Goal: Task Accomplishment & Management: Manage account settings

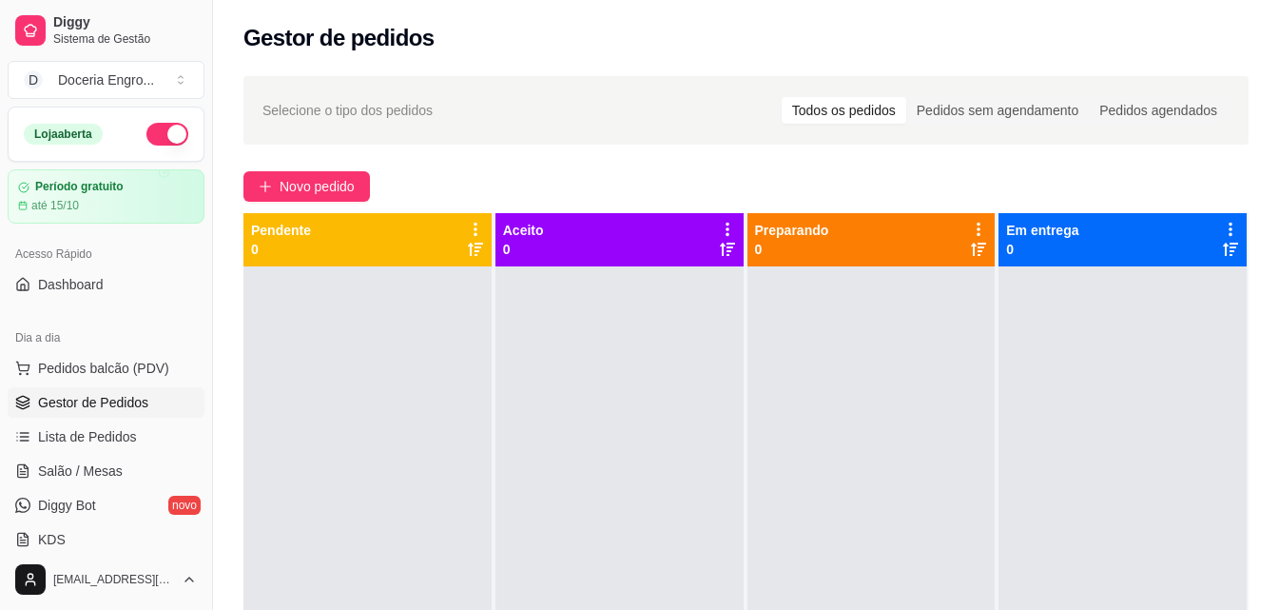
click at [586, 36] on div "Gestor de pedidos" at bounding box center [746, 38] width 1005 height 30
click at [505, 60] on div "Gestor de pedidos" at bounding box center [746, 32] width 1066 height 65
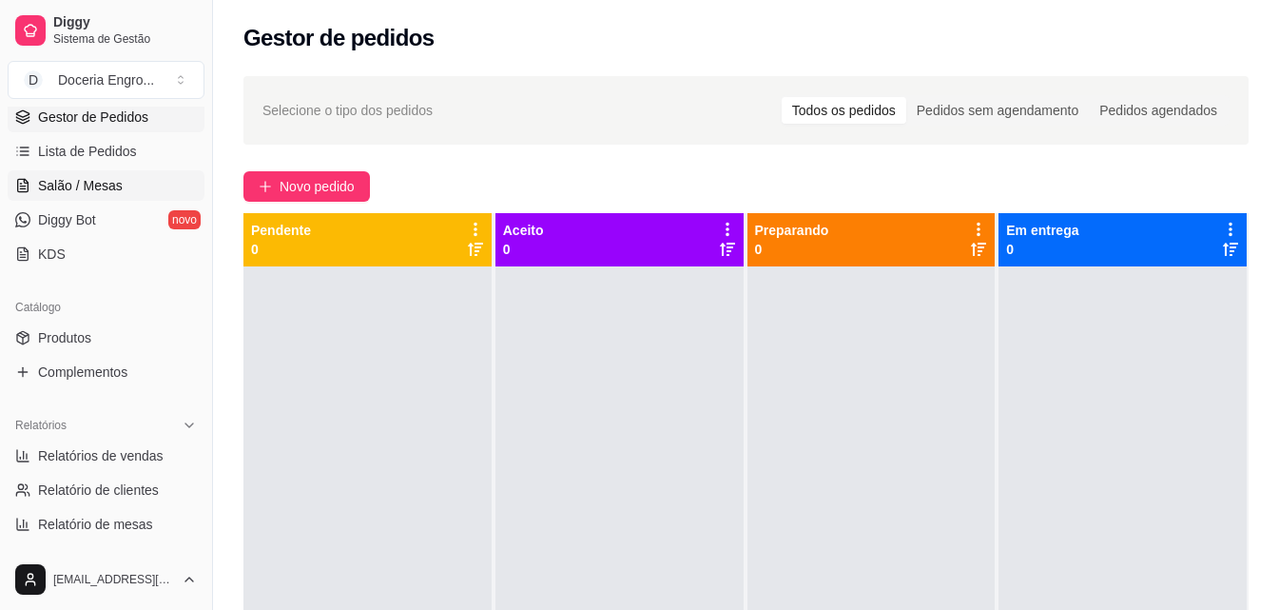
scroll to position [380, 0]
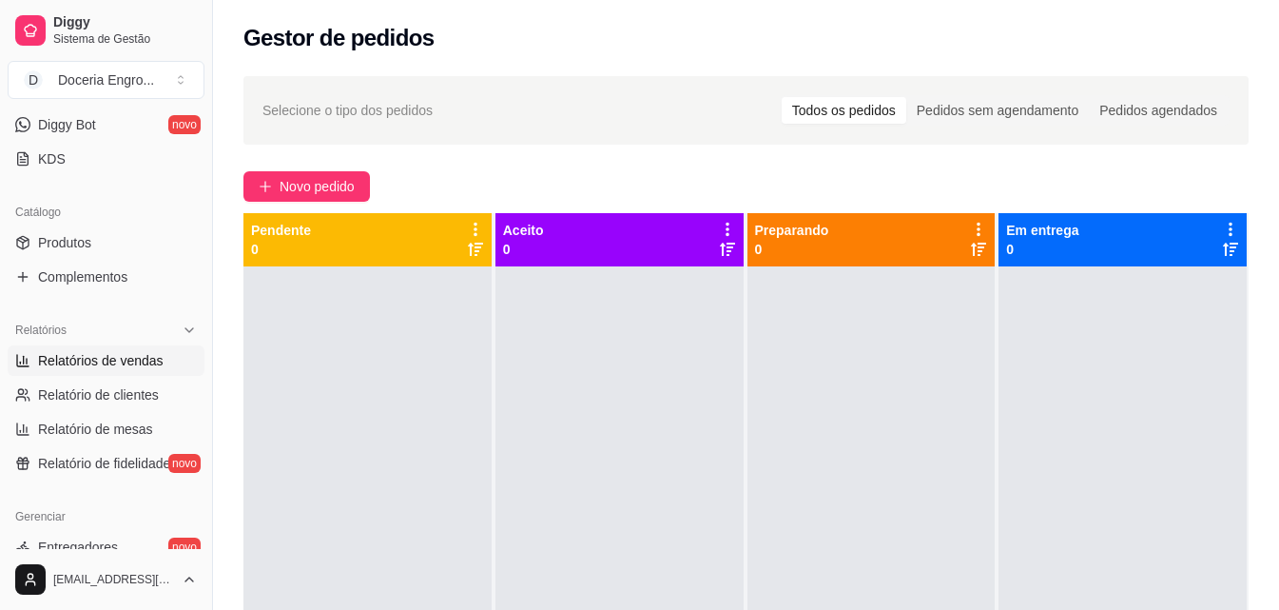
click at [101, 362] on span "Relatórios de vendas" at bounding box center [101, 360] width 126 height 19
select select "ALL"
select select "0"
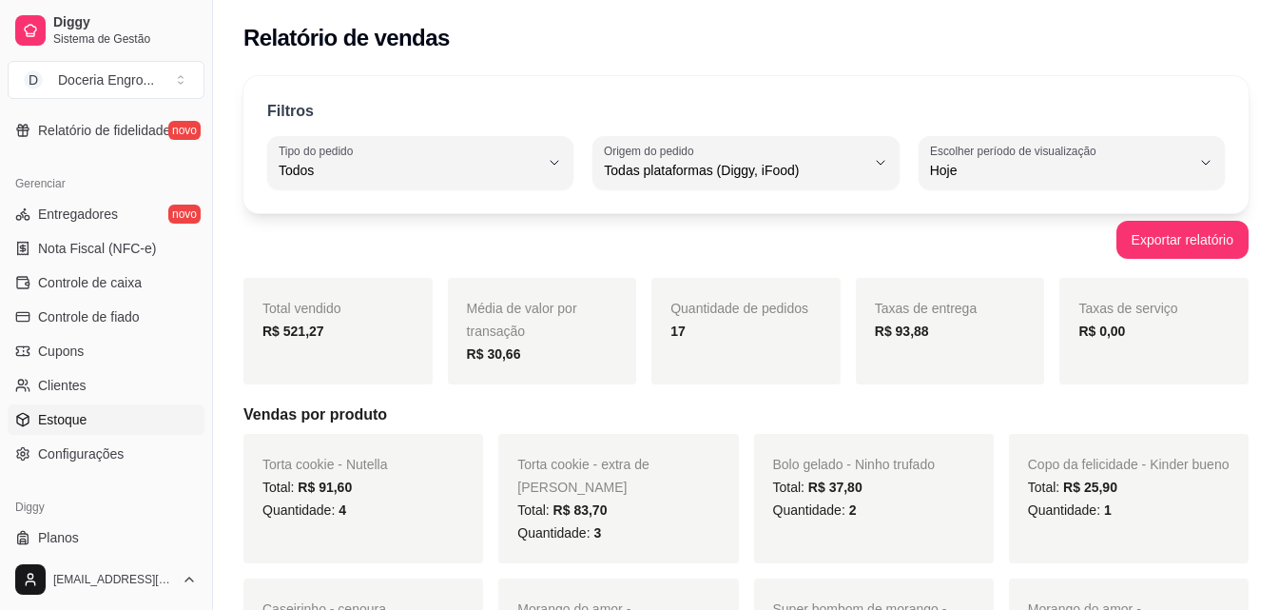
scroll to position [759, 0]
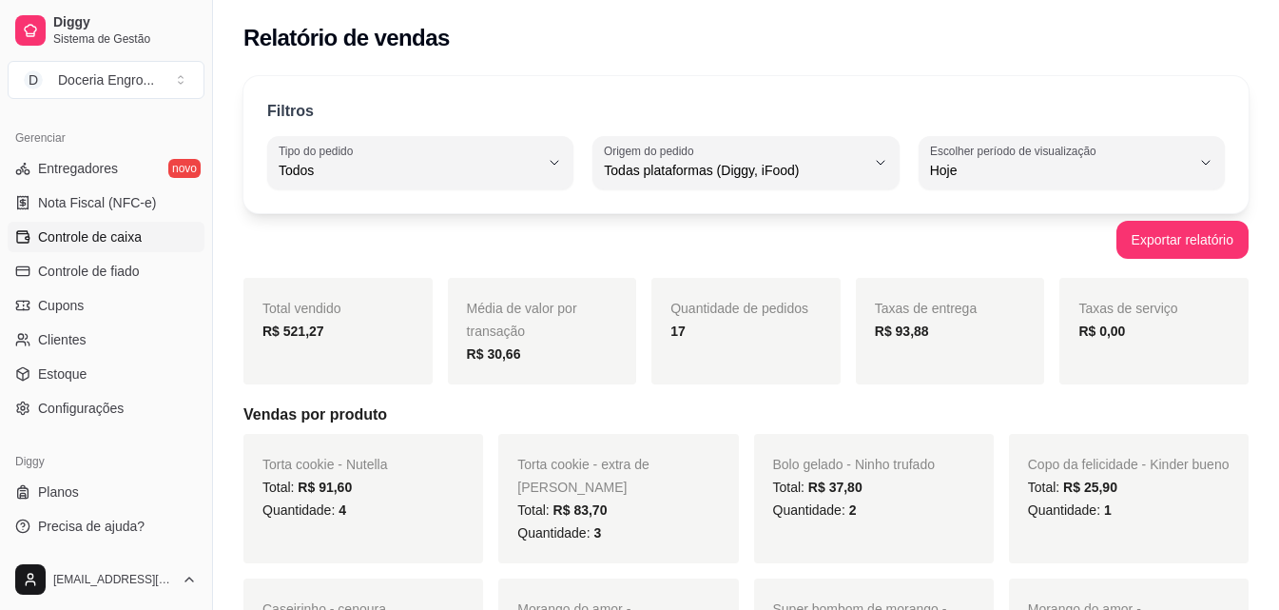
click at [86, 229] on span "Controle de caixa" at bounding box center [90, 236] width 104 height 19
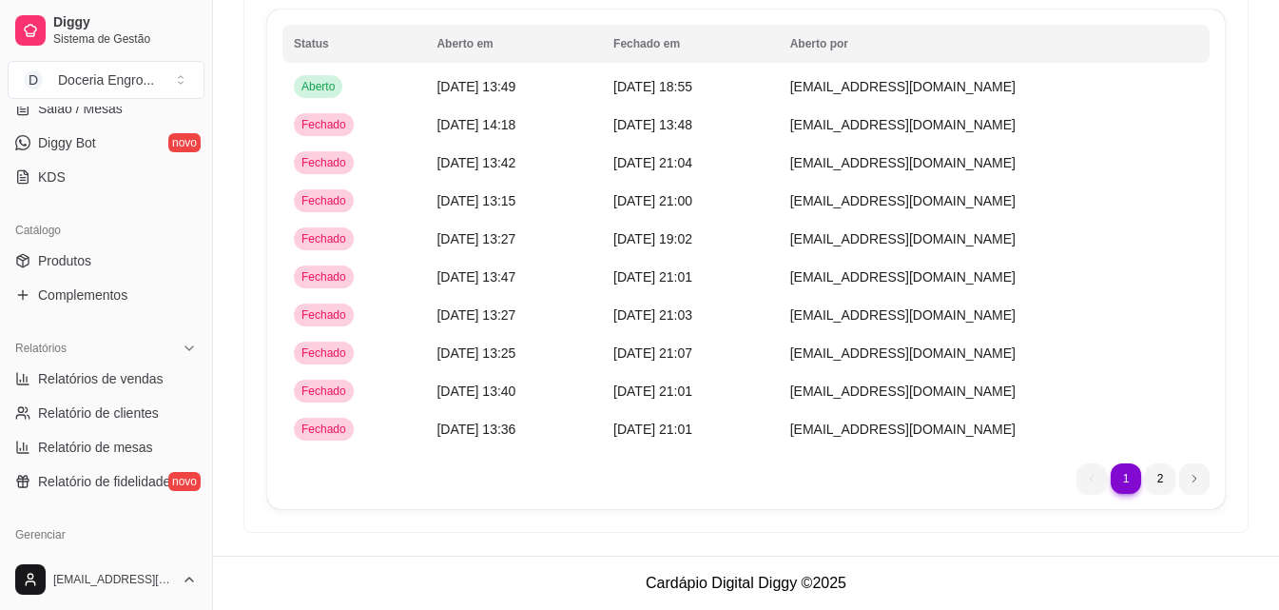
scroll to position [380, 0]
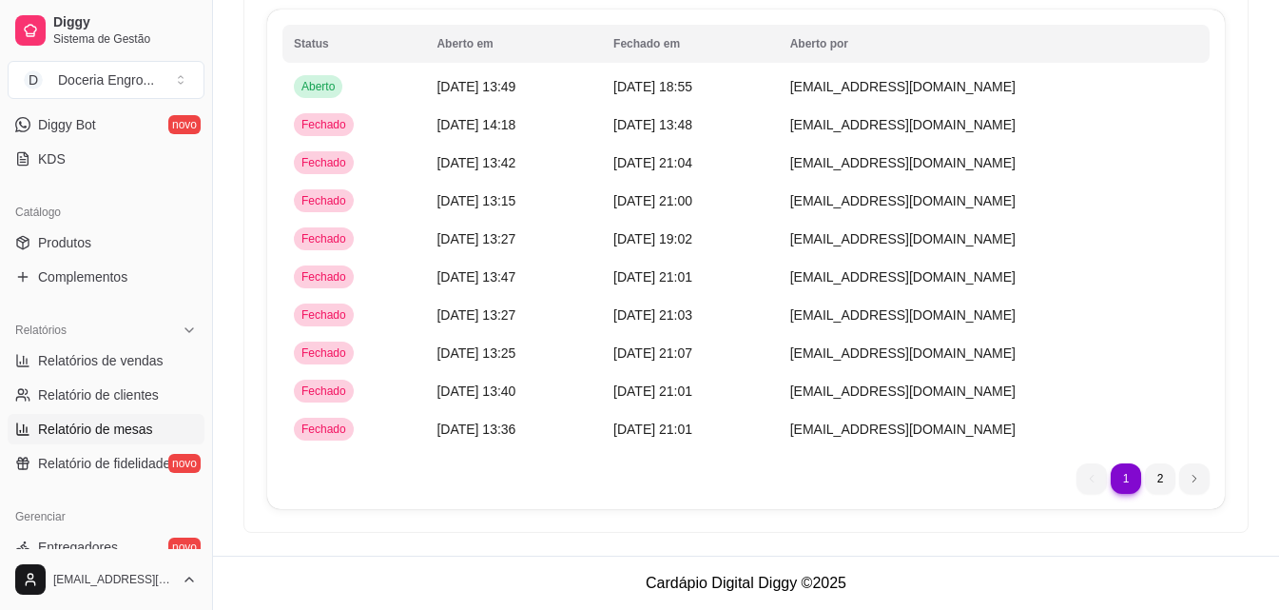
click at [141, 419] on link "Relatório de mesas" at bounding box center [106, 429] width 197 height 30
select select "TOTAL_OF_ORDERS"
select select "7"
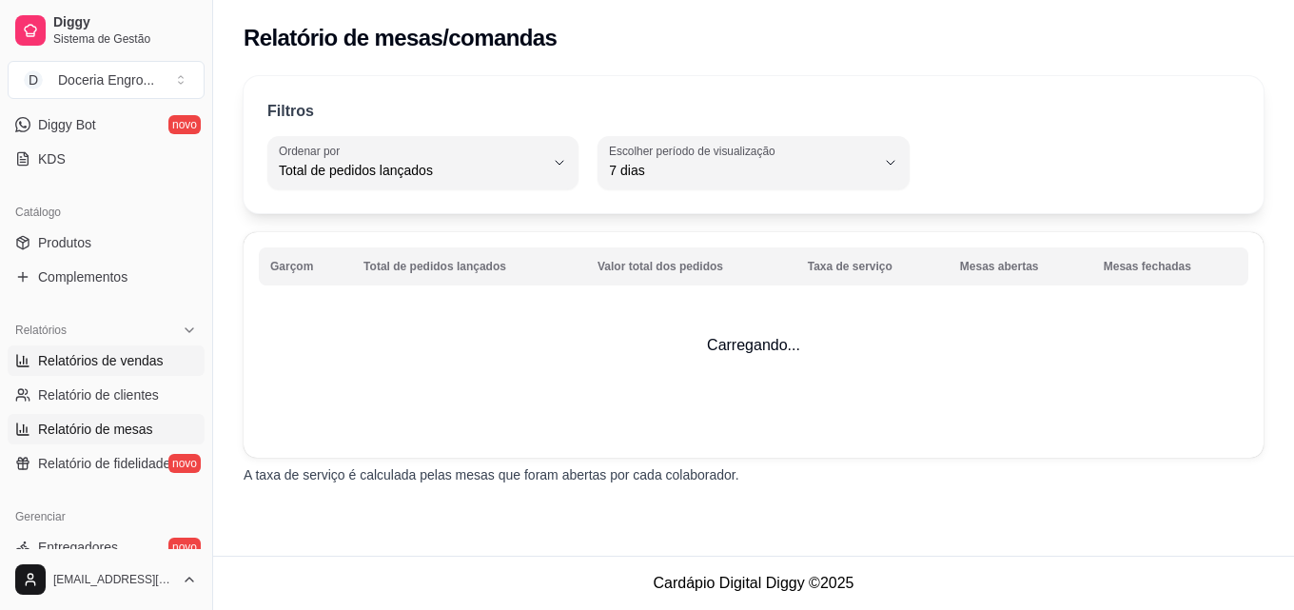
click at [135, 361] on span "Relatórios de vendas" at bounding box center [101, 360] width 126 height 19
select select "ALL"
select select "0"
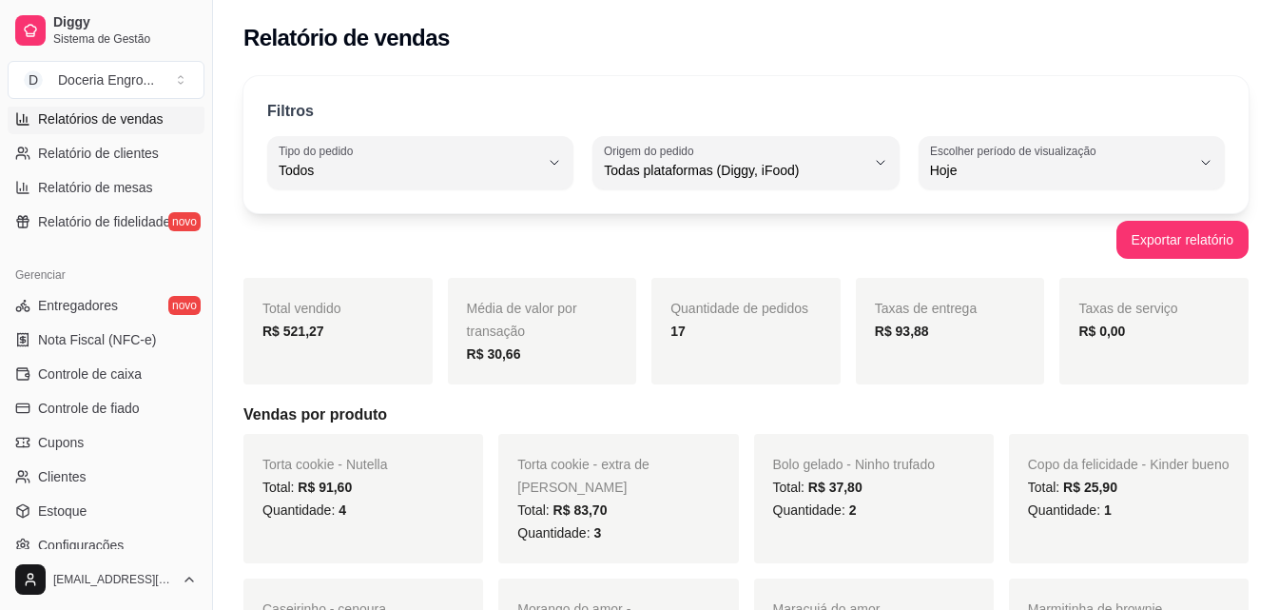
scroll to position [759, 0]
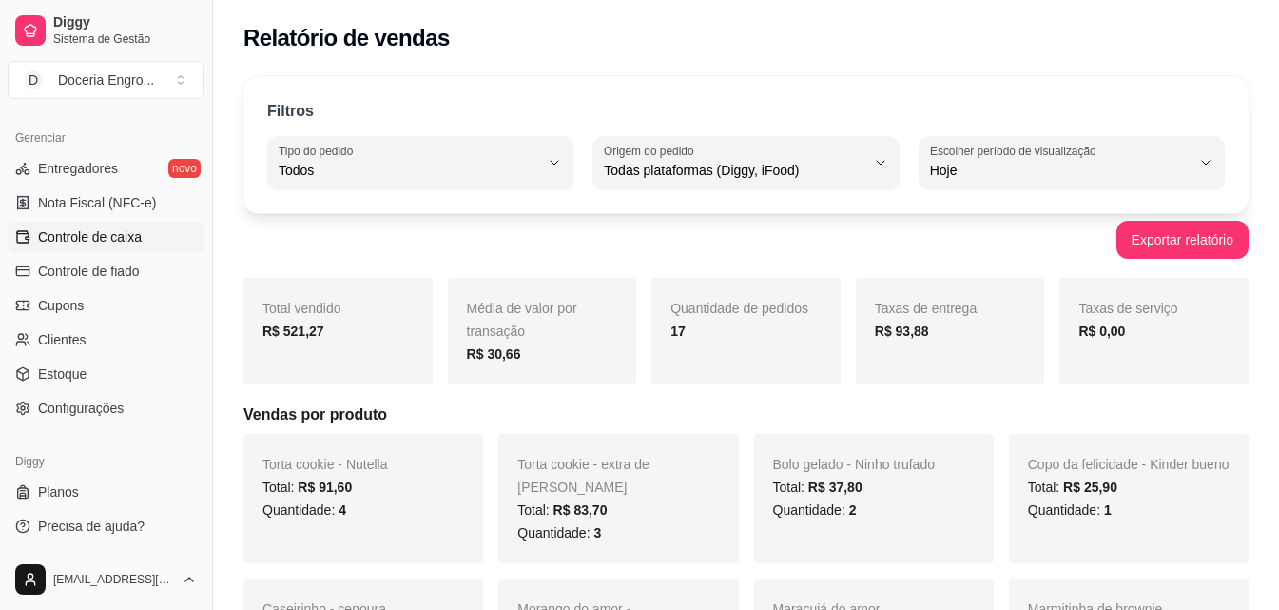
click at [129, 236] on span "Controle de caixa" at bounding box center [90, 236] width 104 height 19
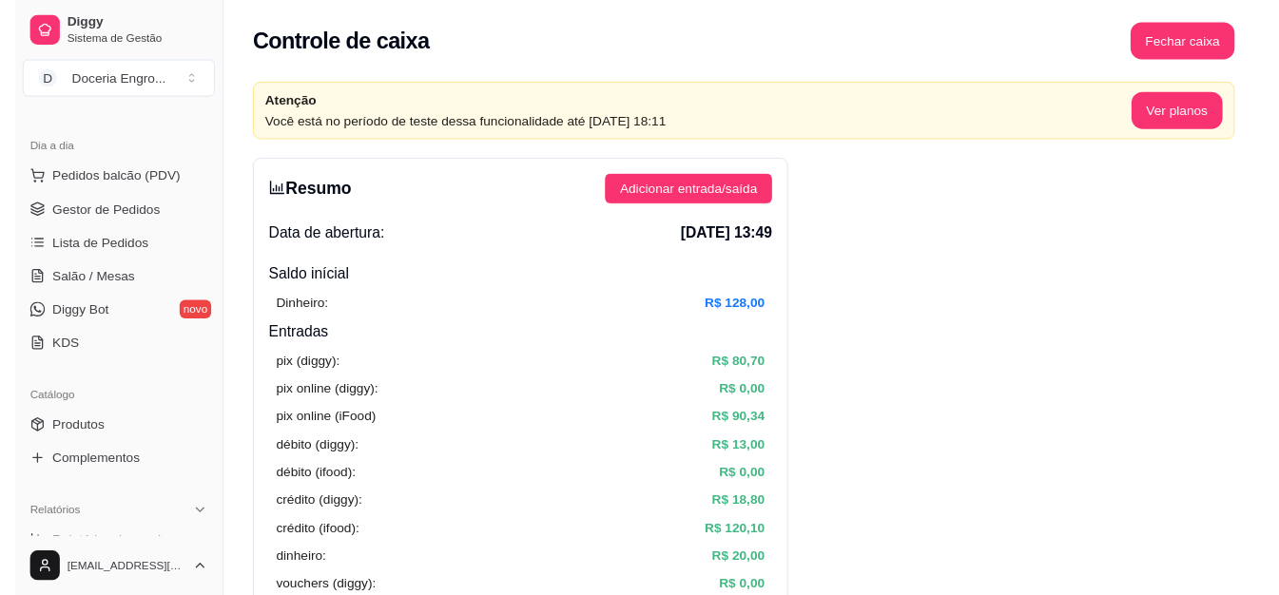
scroll to position [93, 0]
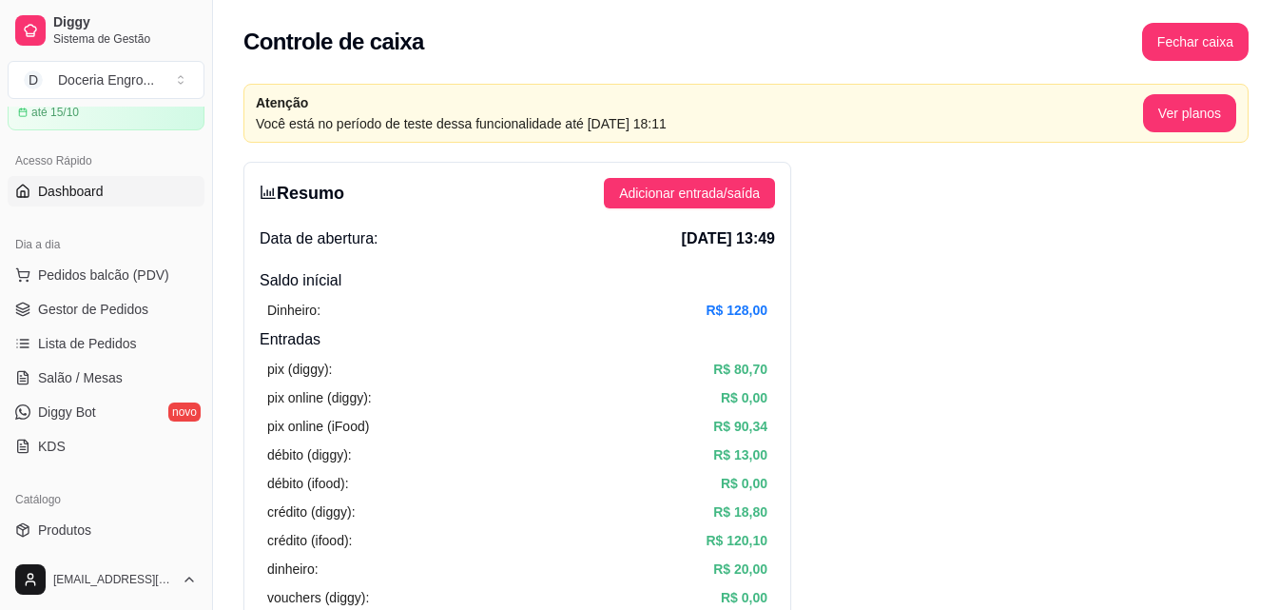
click at [118, 191] on link "Dashboard" at bounding box center [106, 191] width 197 height 30
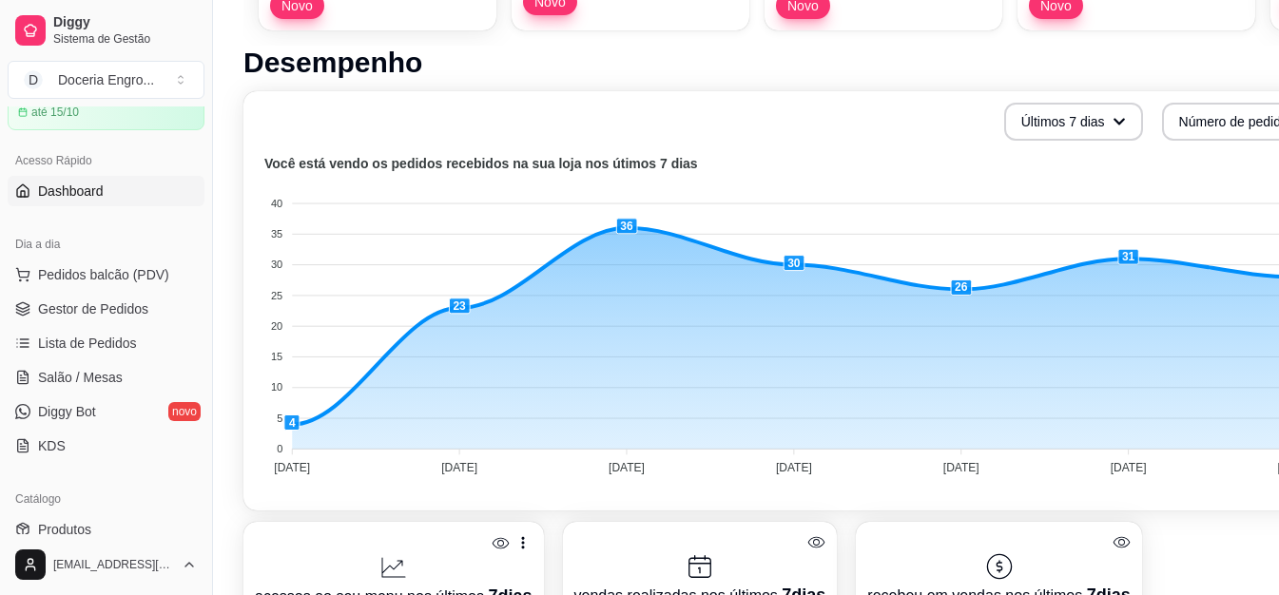
scroll to position [190, 0]
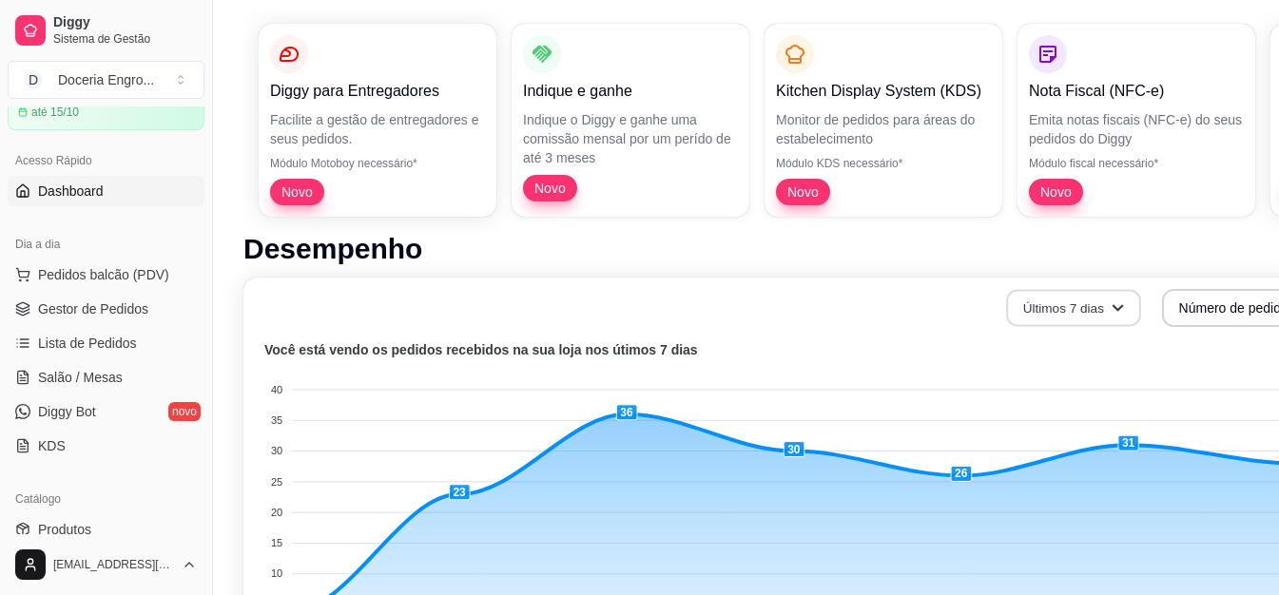
click at [1120, 302] on button "Últimos 7 dias" at bounding box center [1073, 308] width 135 height 37
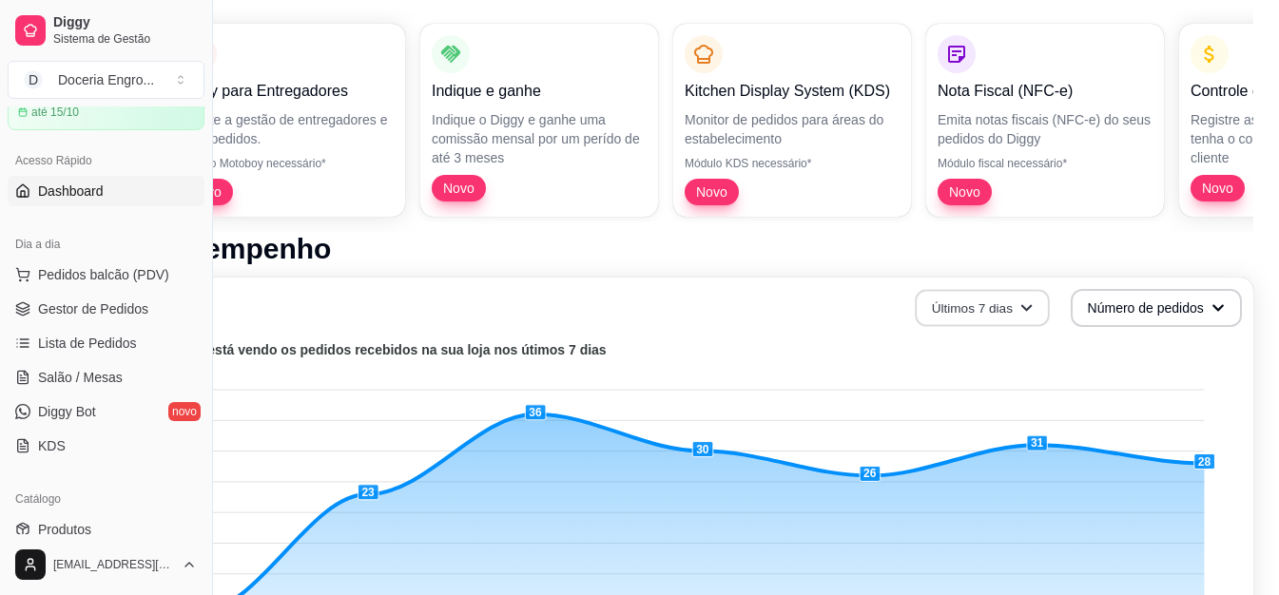
click at [1042, 316] on button "Últimos 7 dias" at bounding box center [982, 308] width 135 height 37
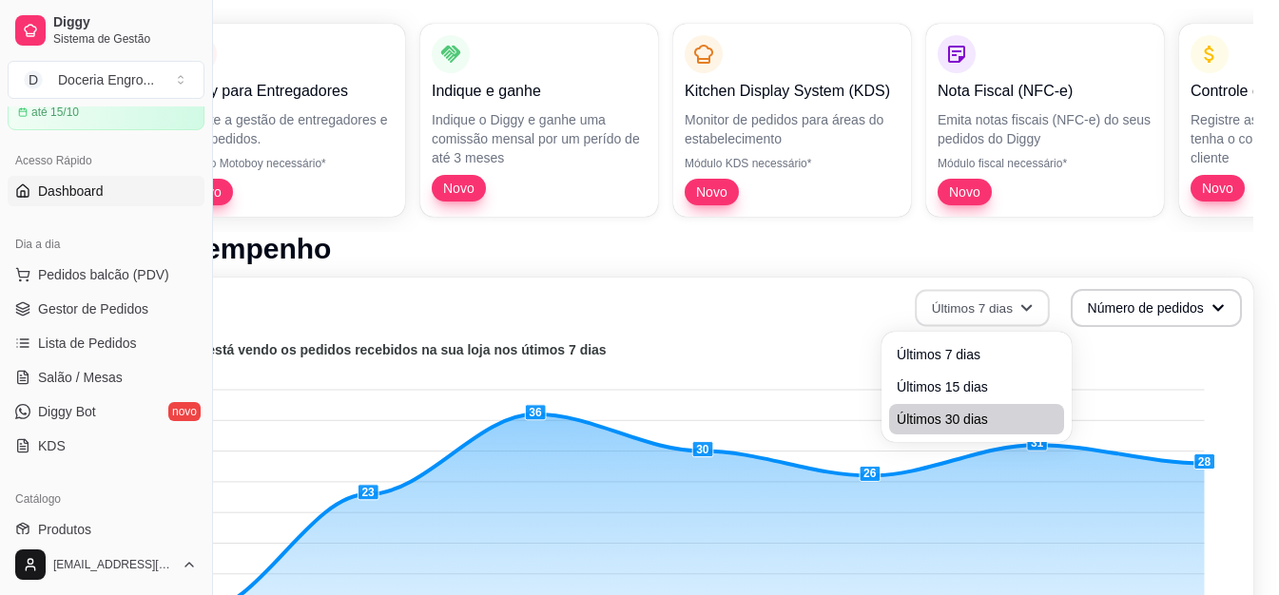
click at [962, 418] on span "Últimos 30 dias" at bounding box center [977, 419] width 160 height 19
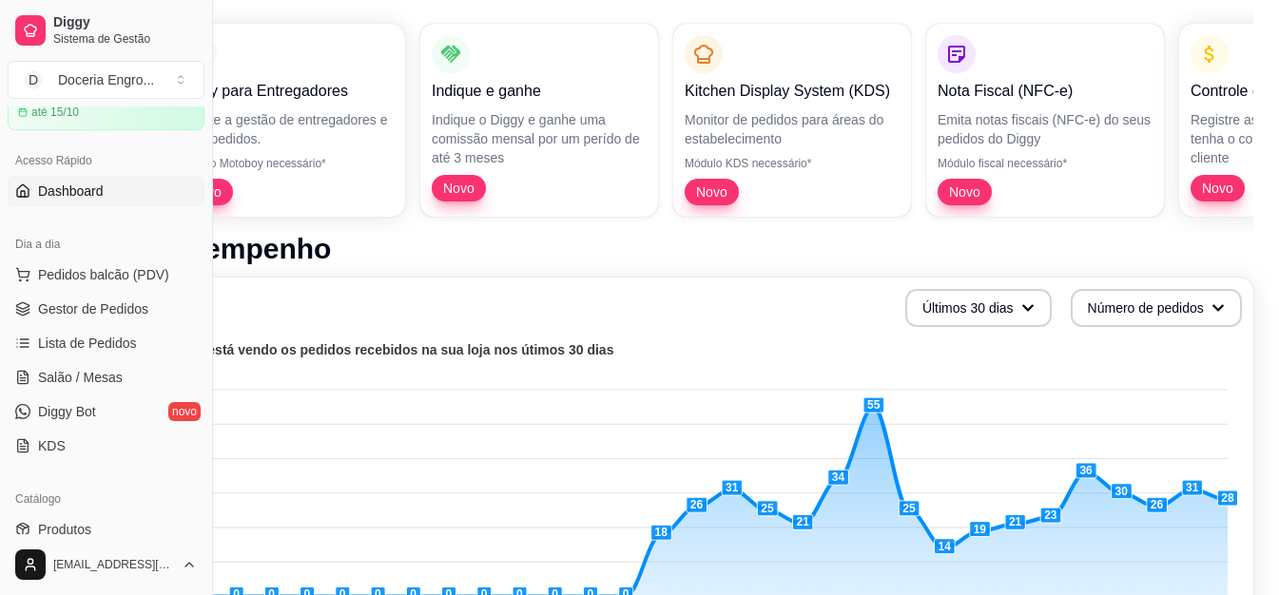
click at [773, 307] on div "Últimos 30 dias Número de pedidos" at bounding box center [703, 308] width 1079 height 38
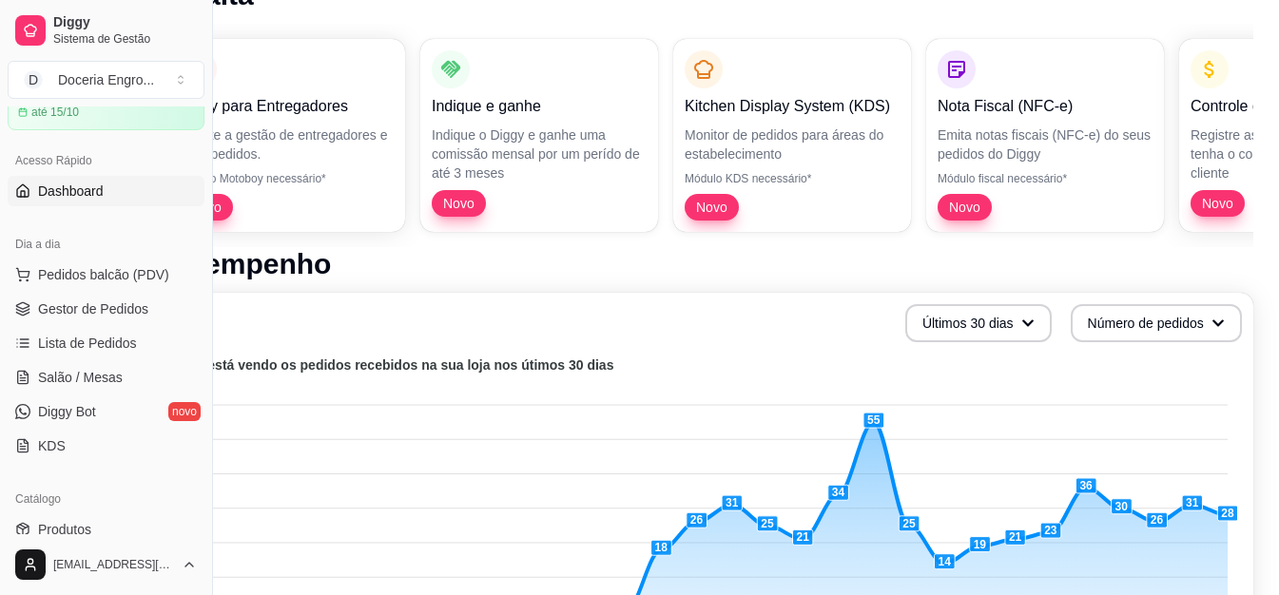
scroll to position [0, 91]
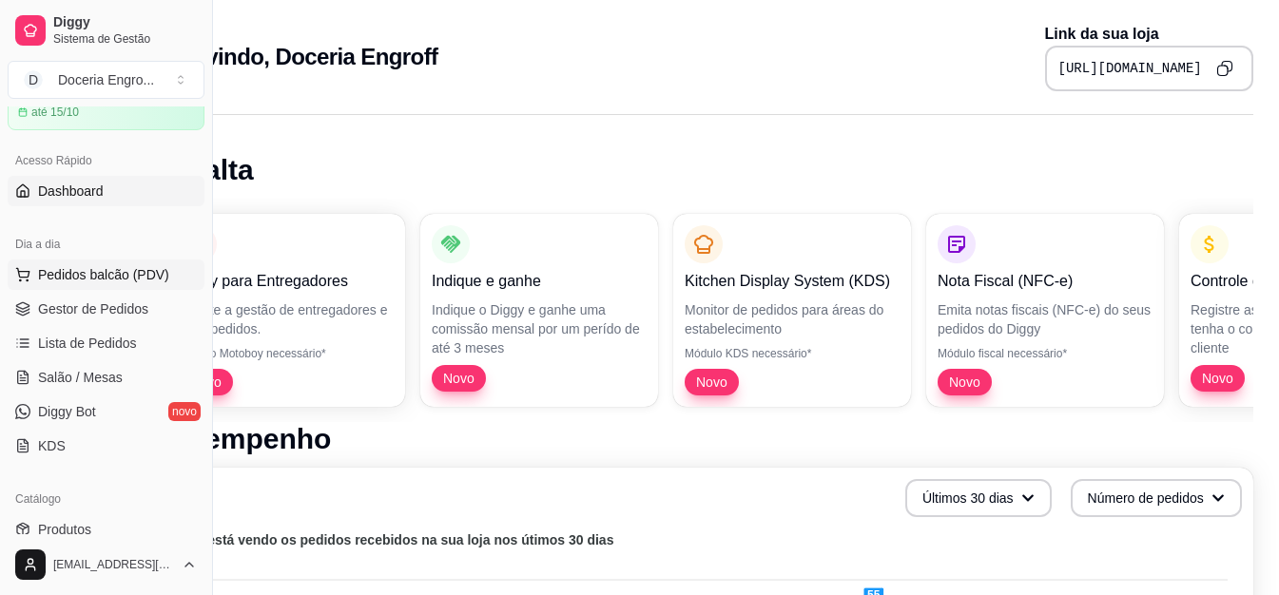
click at [114, 279] on span "Pedidos balcão (PDV)" at bounding box center [103, 274] width 131 height 19
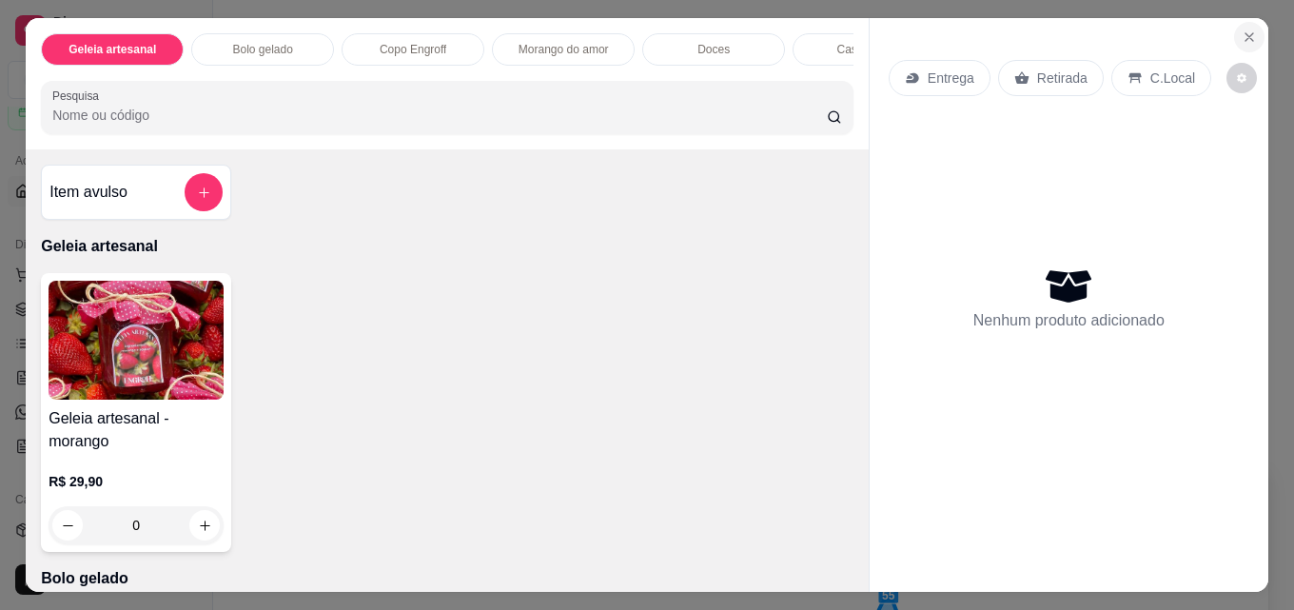
click at [1250, 24] on button "Close" at bounding box center [1249, 37] width 30 height 30
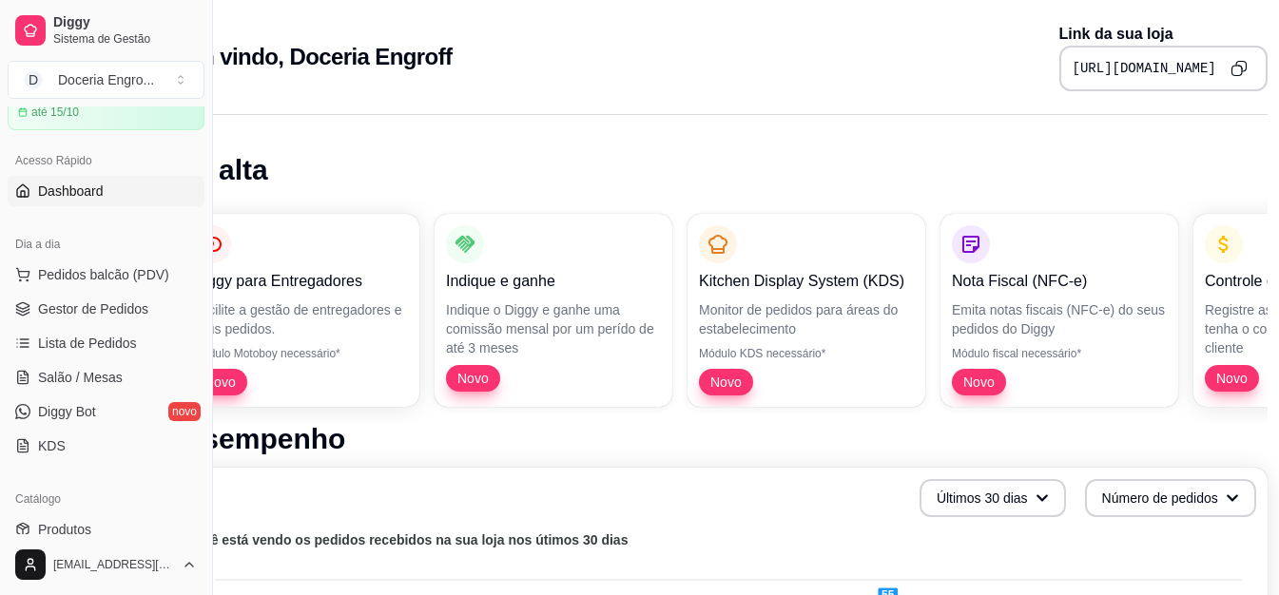
click at [512, 55] on div "Bem vindo, Doceria Engroff Link da sua loja [URL][DOMAIN_NAME]" at bounding box center [716, 57] width 1101 height 68
click at [515, 63] on div "Bem vindo, Doceria Engroff Link da sua loja [URL][DOMAIN_NAME]" at bounding box center [716, 57] width 1101 height 68
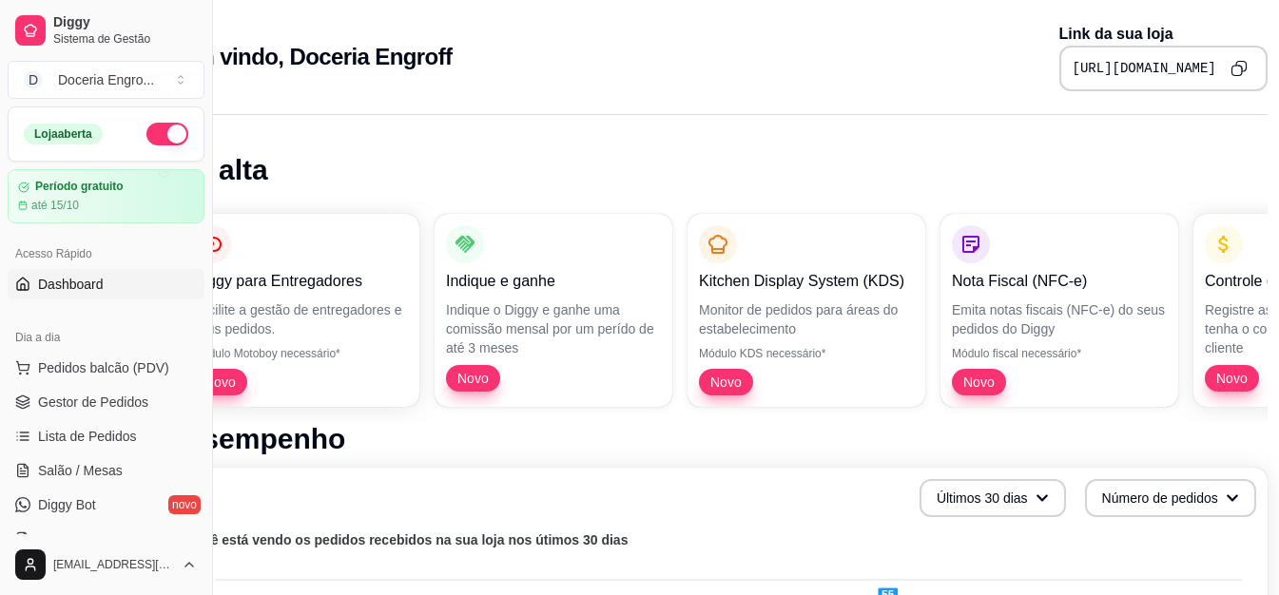
click at [92, 290] on span "Dashboard" at bounding box center [71, 284] width 66 height 19
click at [370, 165] on h1 "Em alta" at bounding box center [716, 170] width 1101 height 34
click at [369, 164] on h1 "Em alta" at bounding box center [716, 170] width 1101 height 34
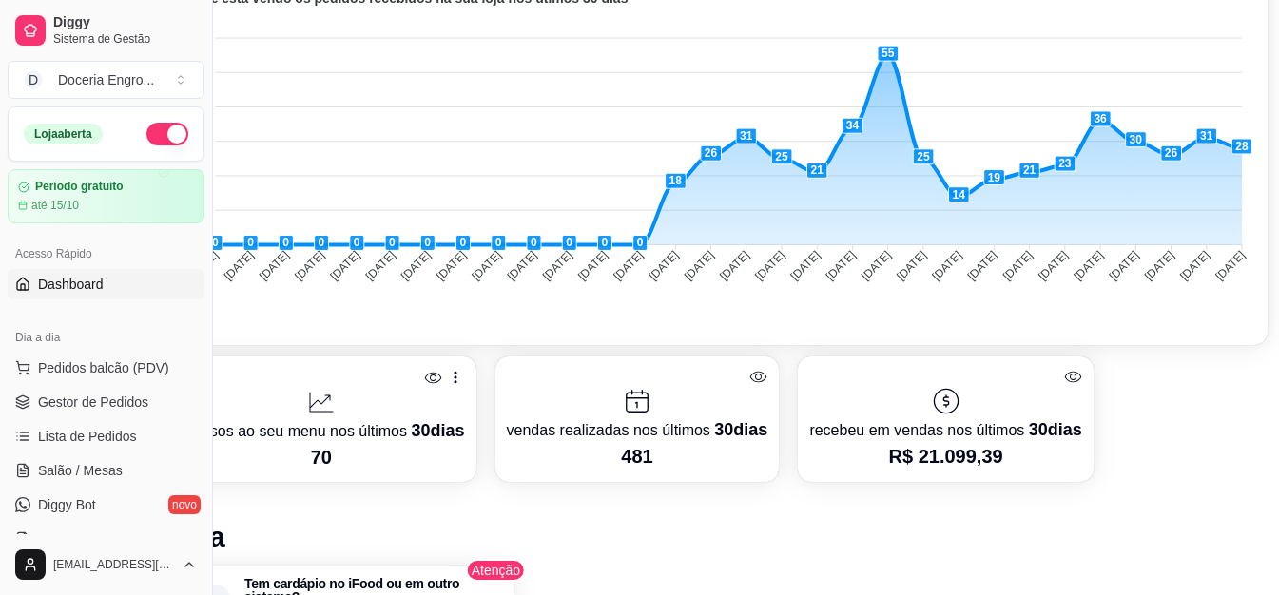
scroll to position [285, 77]
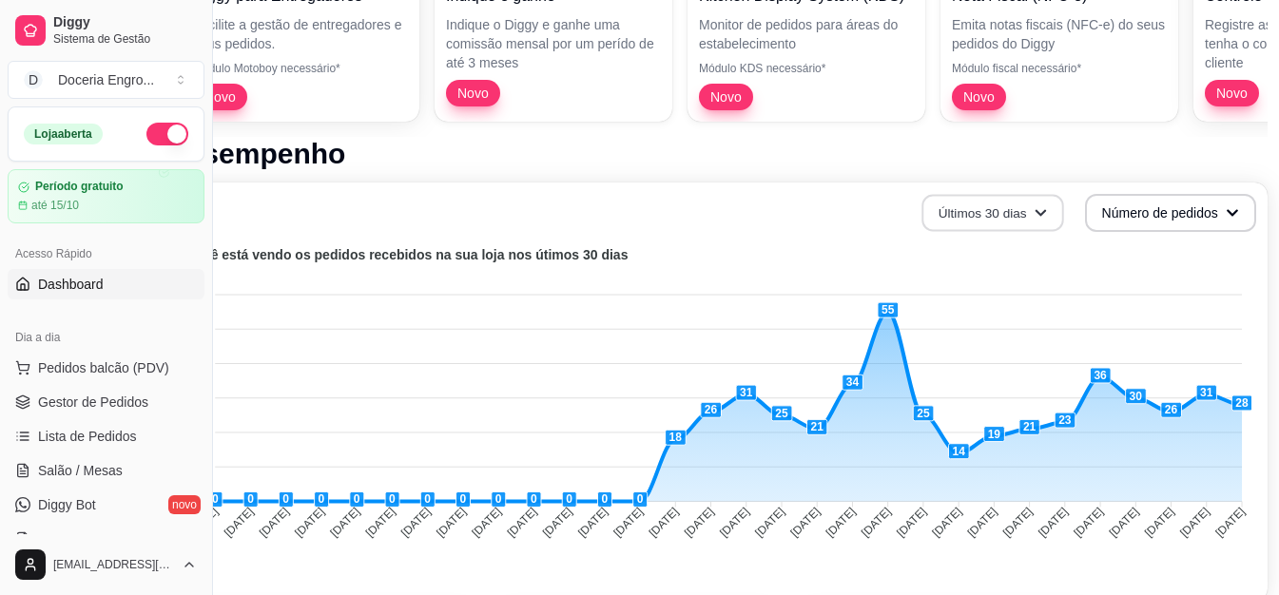
click at [978, 221] on button "Últimos 30 dias" at bounding box center [993, 213] width 142 height 37
click at [814, 212] on div "Últimos 30 dias Número de pedidos" at bounding box center [717, 213] width 1079 height 38
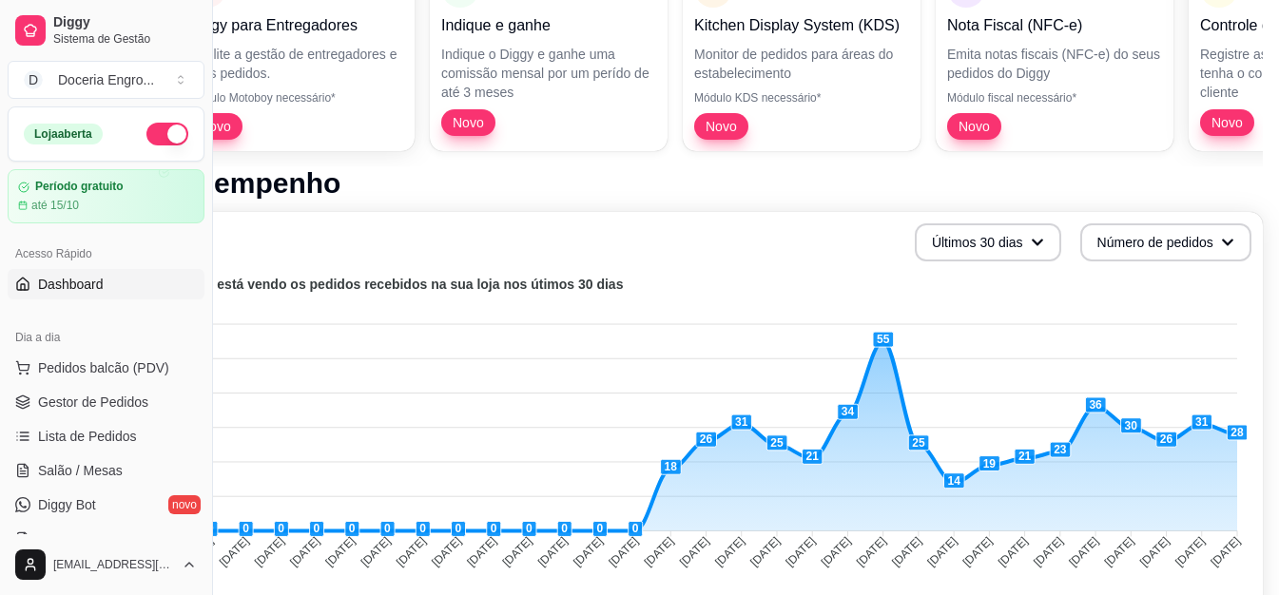
scroll to position [256, 91]
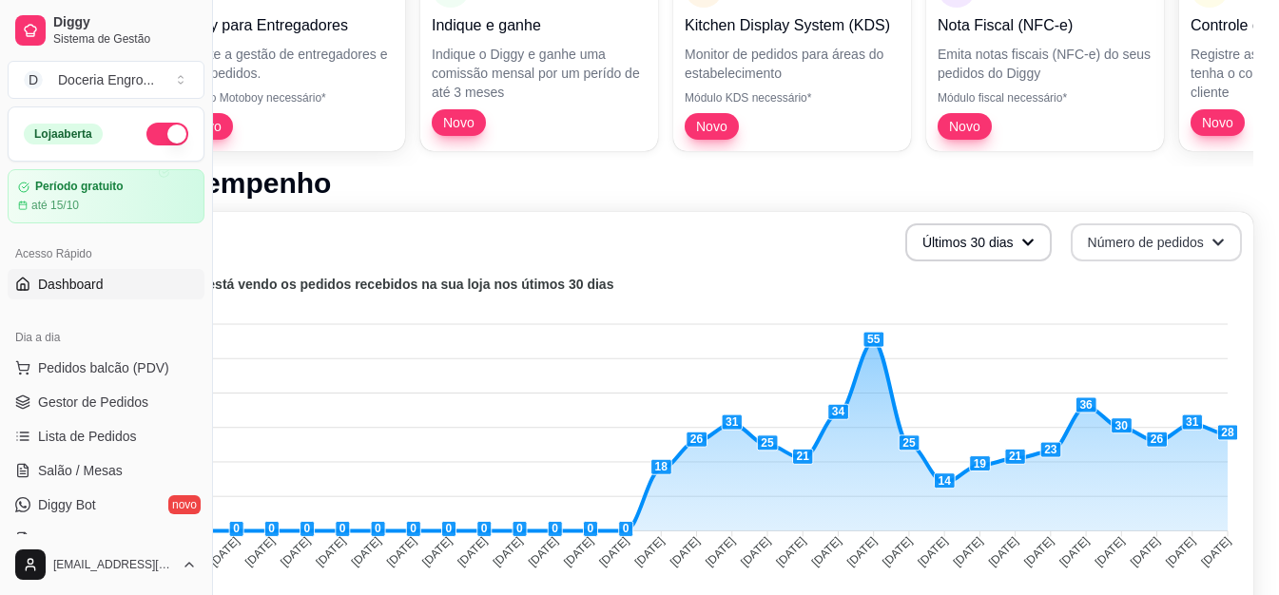
click at [1213, 233] on button "Número de pedidos" at bounding box center [1156, 243] width 171 height 38
click at [1176, 321] on span "Total em reais de pedidos" at bounding box center [1152, 321] width 160 height 19
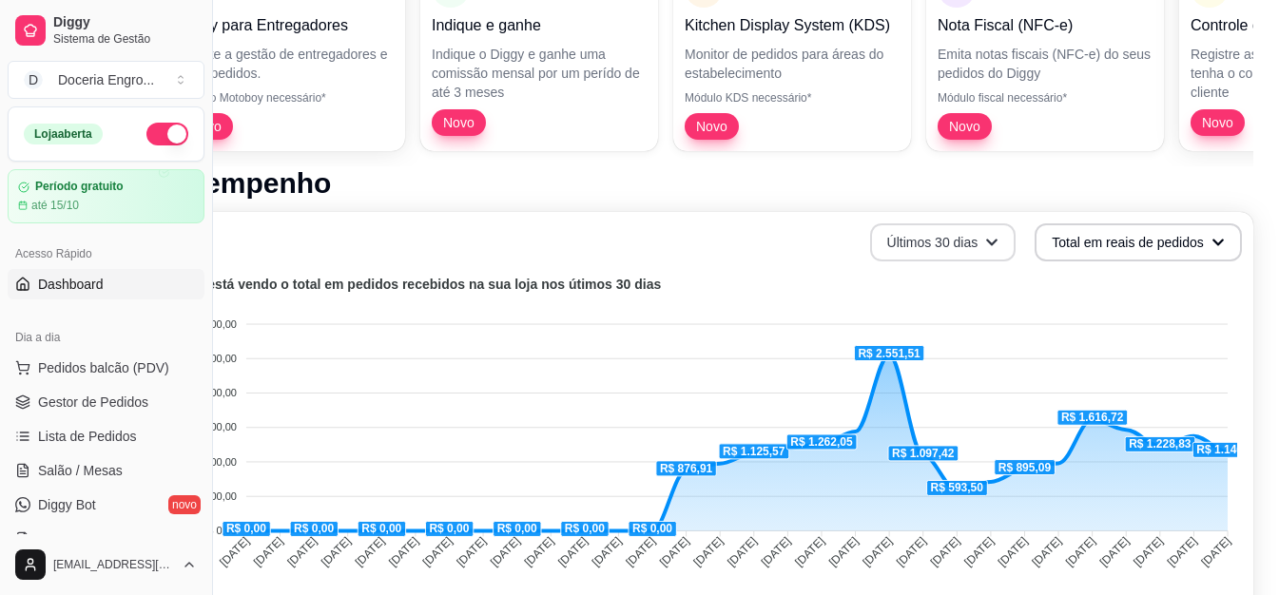
click at [985, 244] on icon "button" at bounding box center [991, 242] width 13 height 13
click at [984, 244] on icon "button" at bounding box center [990, 242] width 13 height 13
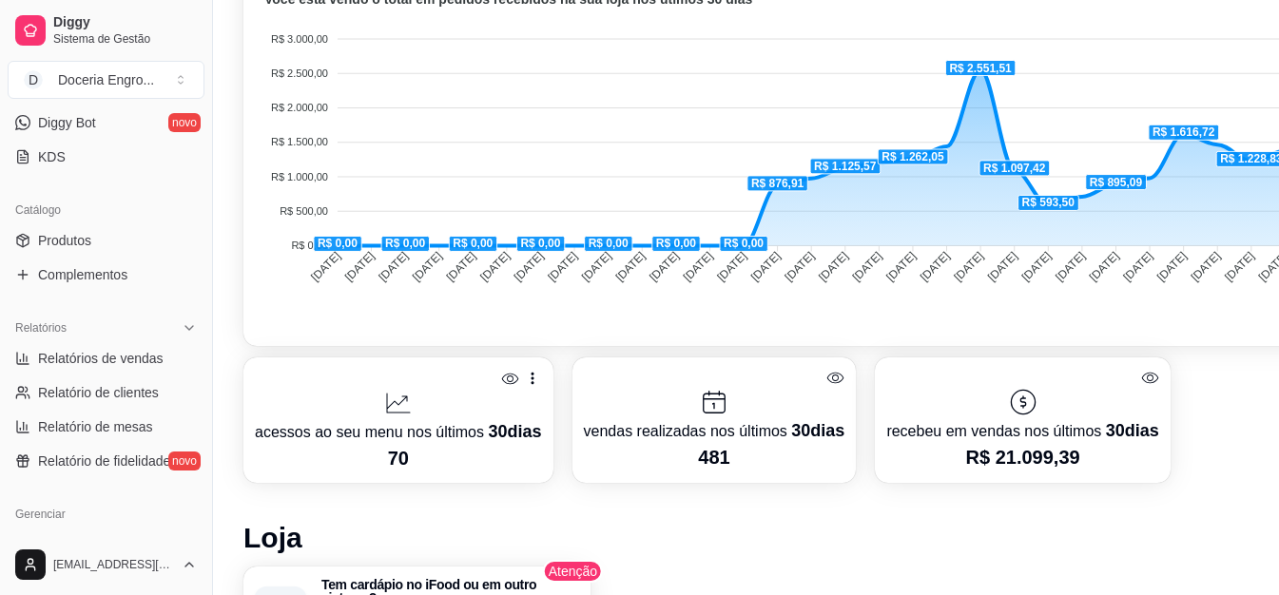
scroll to position [476, 0]
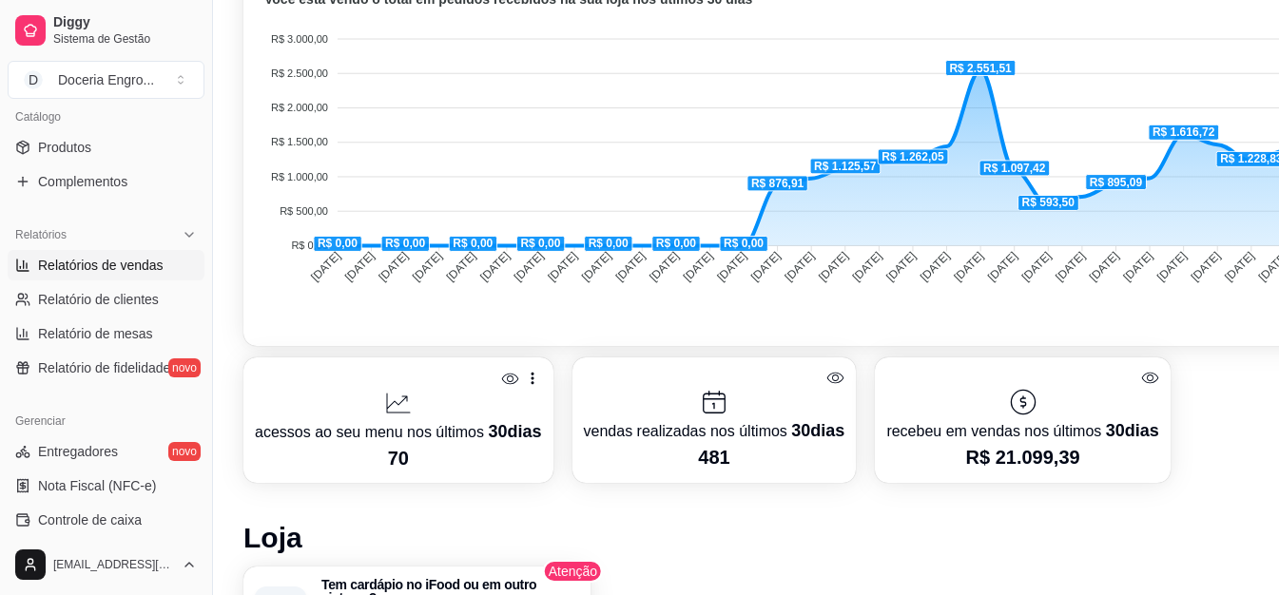
click at [136, 266] on span "Relatórios de vendas" at bounding box center [101, 265] width 126 height 19
select select "ALL"
select select "0"
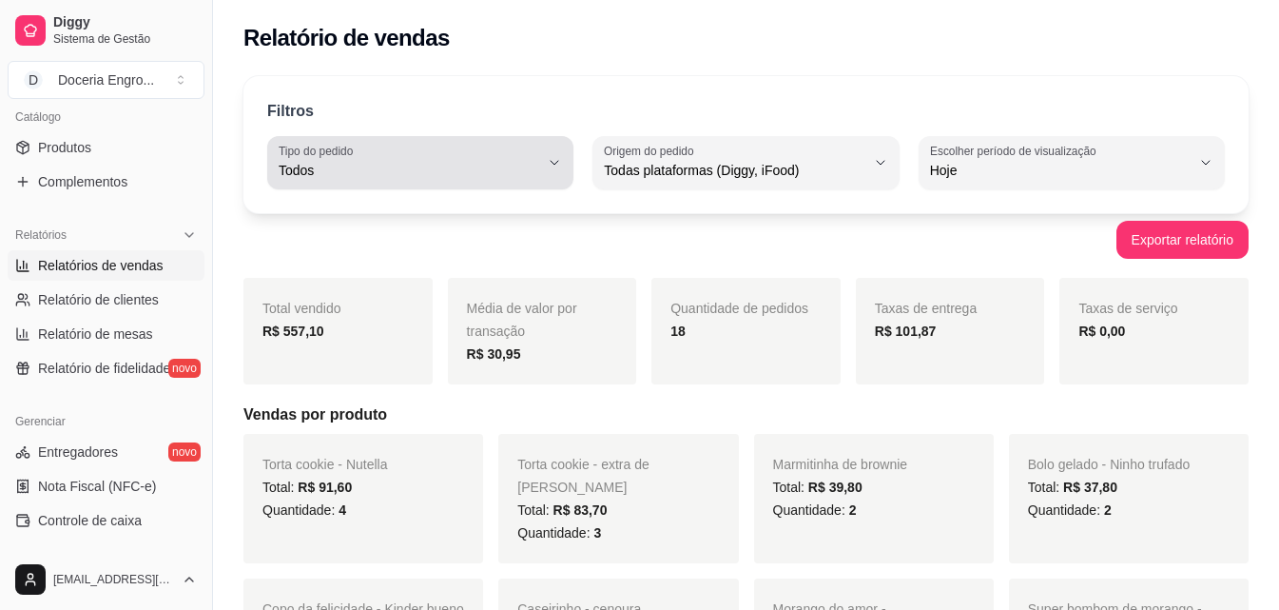
click at [541, 167] on button "Tipo do pedido Todos" at bounding box center [420, 162] width 306 height 53
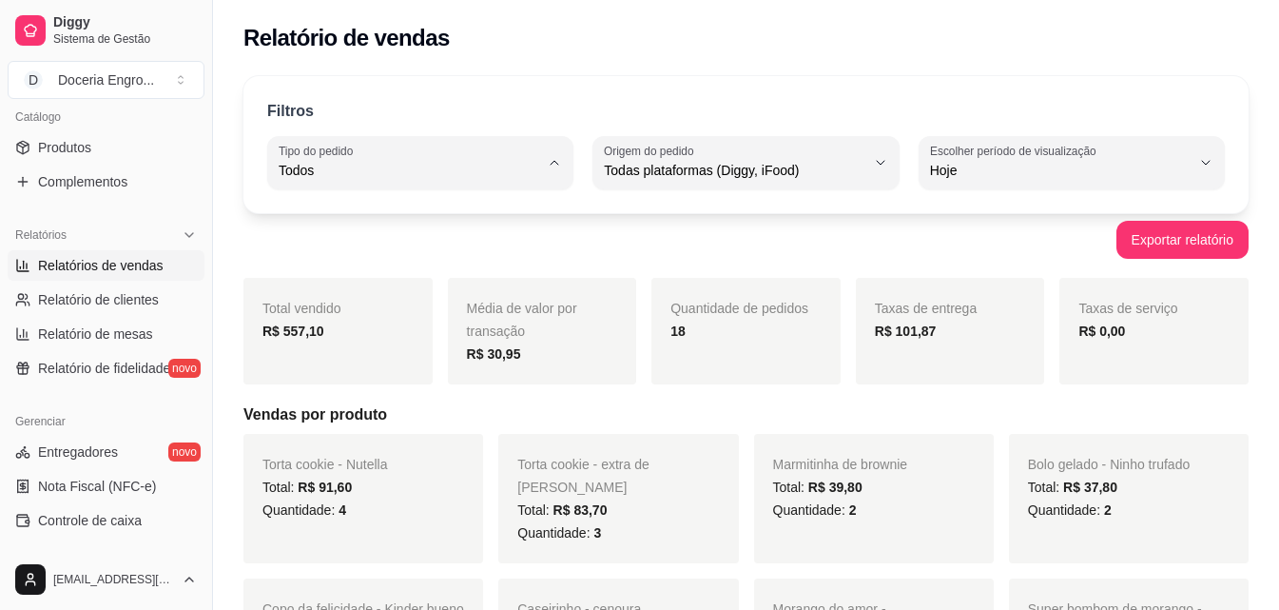
click at [679, 62] on div "Relatório de vendas" at bounding box center [746, 32] width 1066 height 65
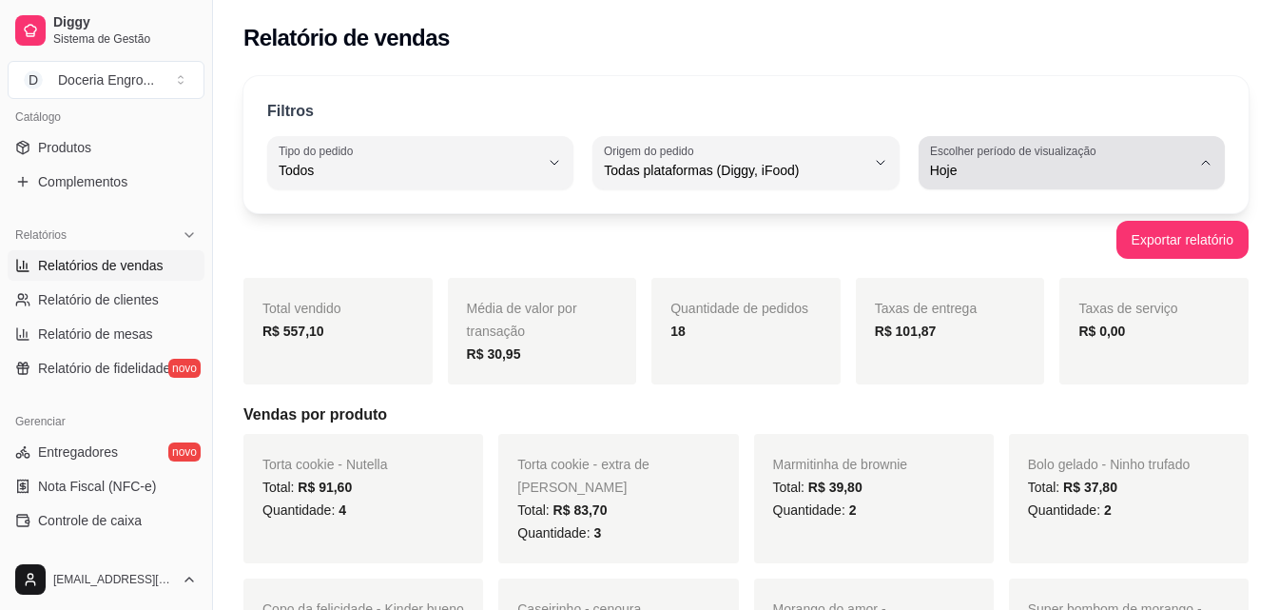
click at [1204, 166] on icon "button" at bounding box center [1205, 162] width 15 height 15
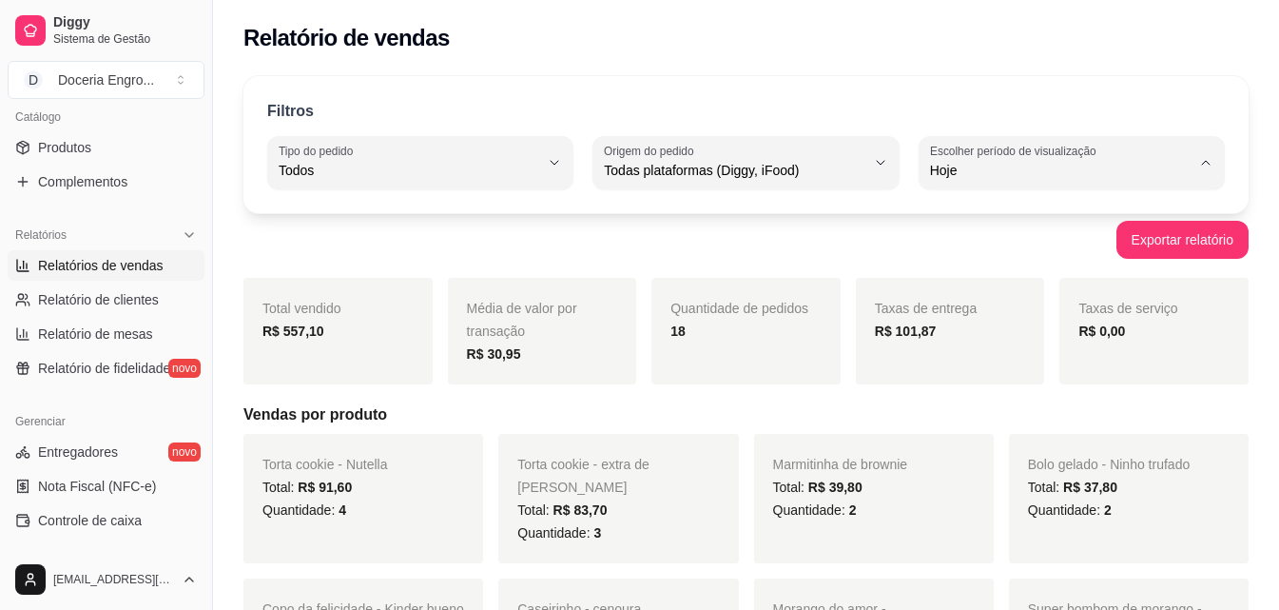
click at [1053, 418] on li "Customizado" at bounding box center [1072, 402] width 280 height 29
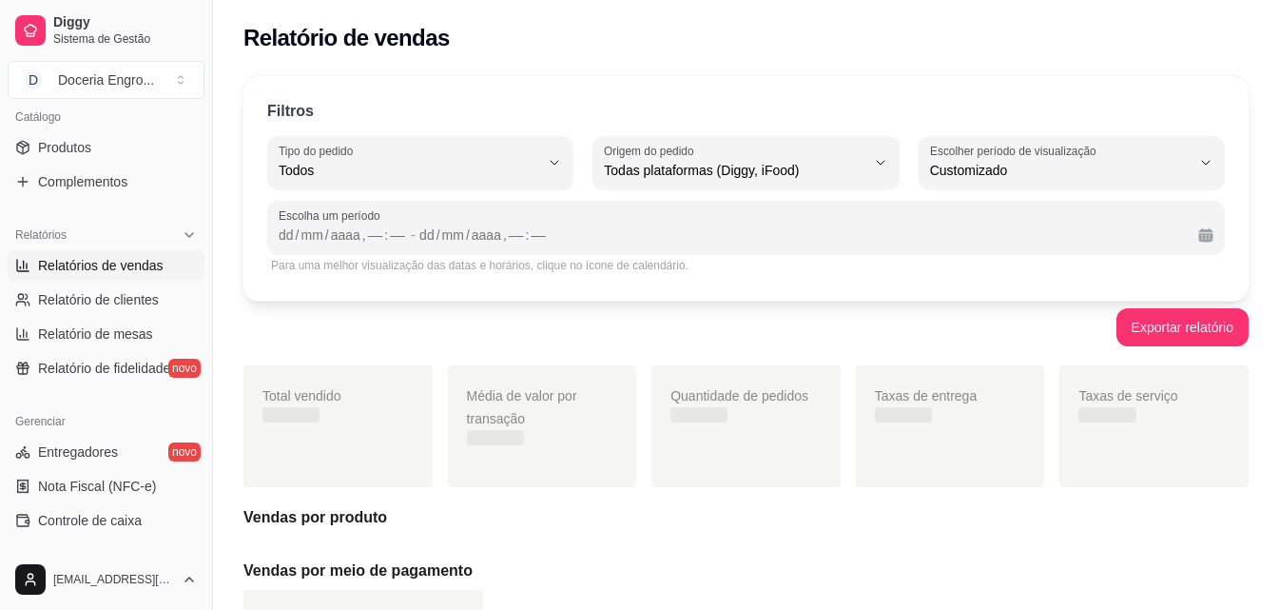
type input "-1"
select select "-1"
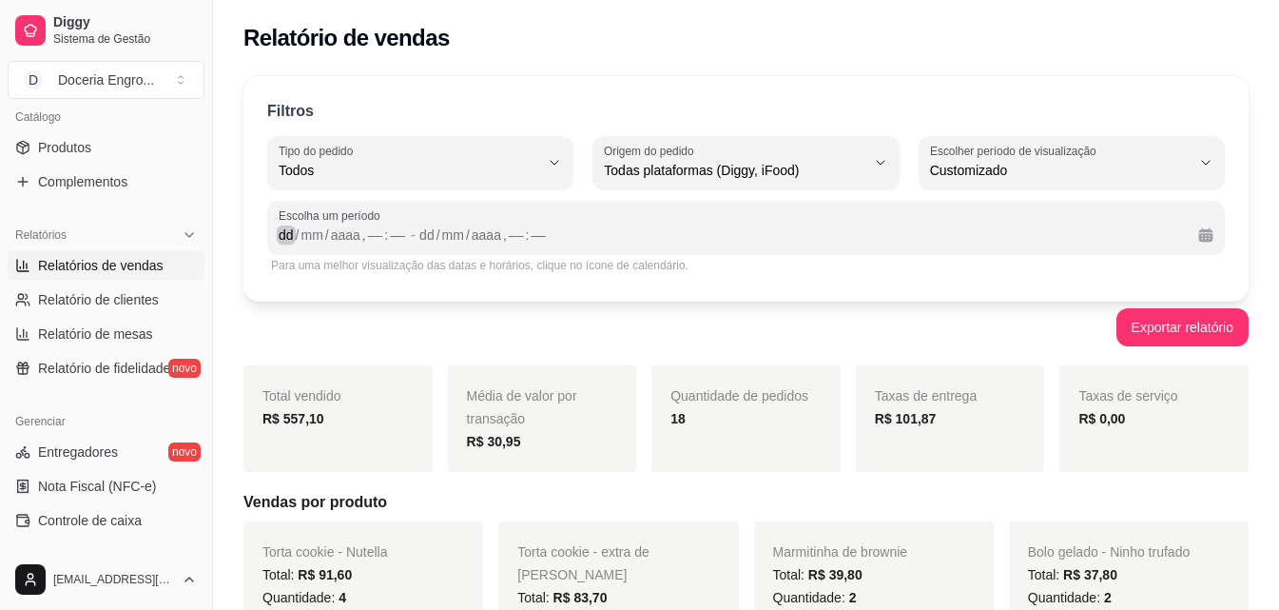
click at [290, 236] on div "dd" at bounding box center [286, 234] width 19 height 19
click at [422, 238] on div "dd" at bounding box center [419, 234] width 19 height 19
click at [1146, 325] on button "Exportar relatório" at bounding box center [1183, 327] width 128 height 37
click at [640, 234] on div "[DATE] , –– : ––" at bounding box center [797, 235] width 771 height 23
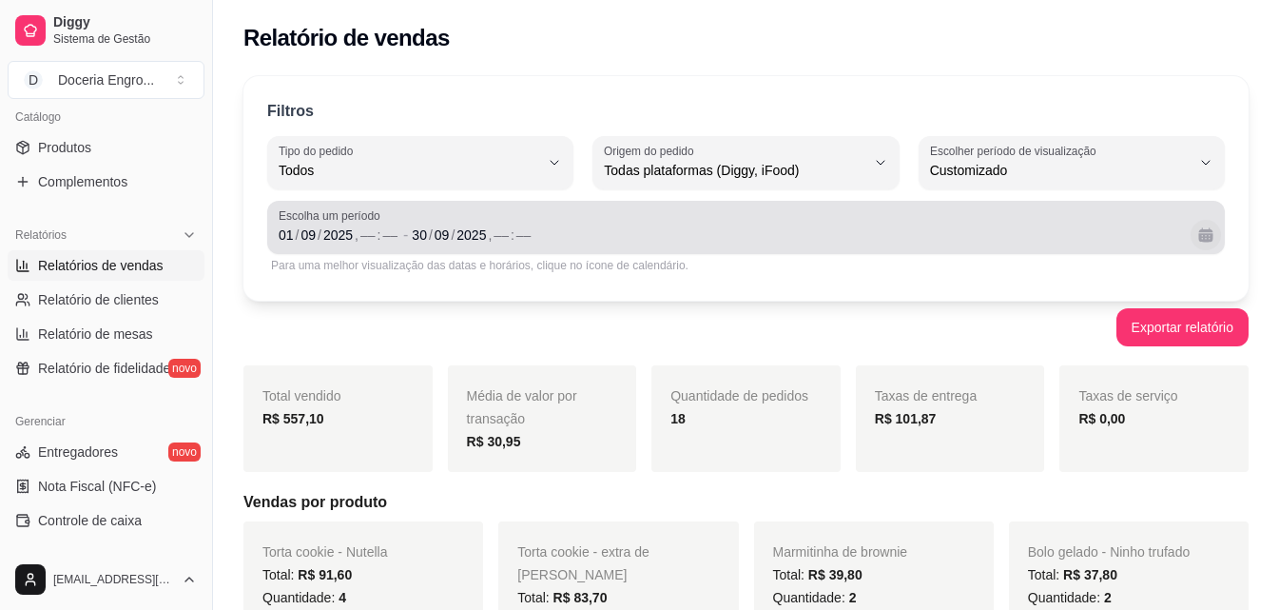
click at [1211, 240] on button "Calendário" at bounding box center [1206, 235] width 30 height 30
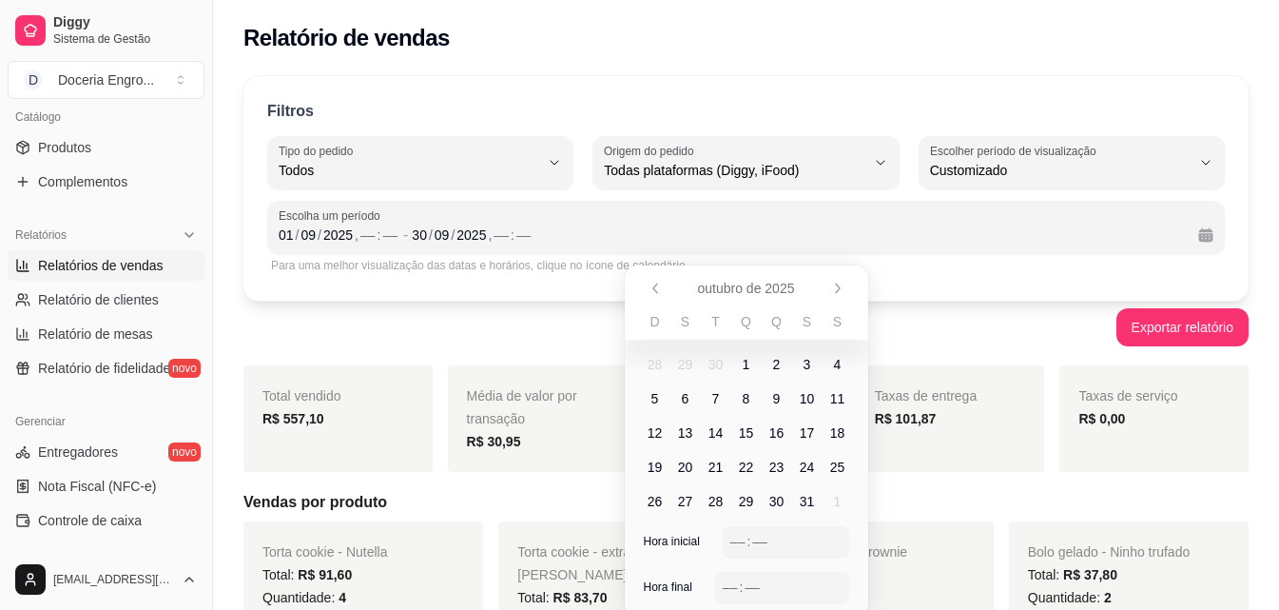
click at [752, 366] on span "1" at bounding box center [746, 364] width 30 height 30
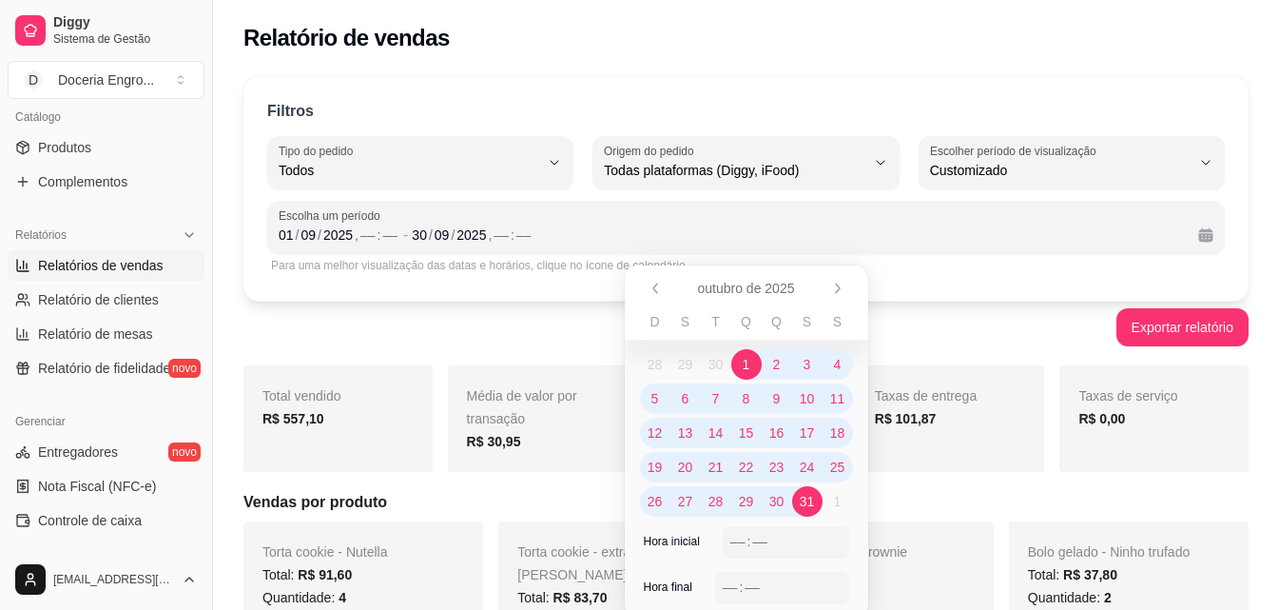
click at [801, 501] on span "31" at bounding box center [807, 501] width 15 height 19
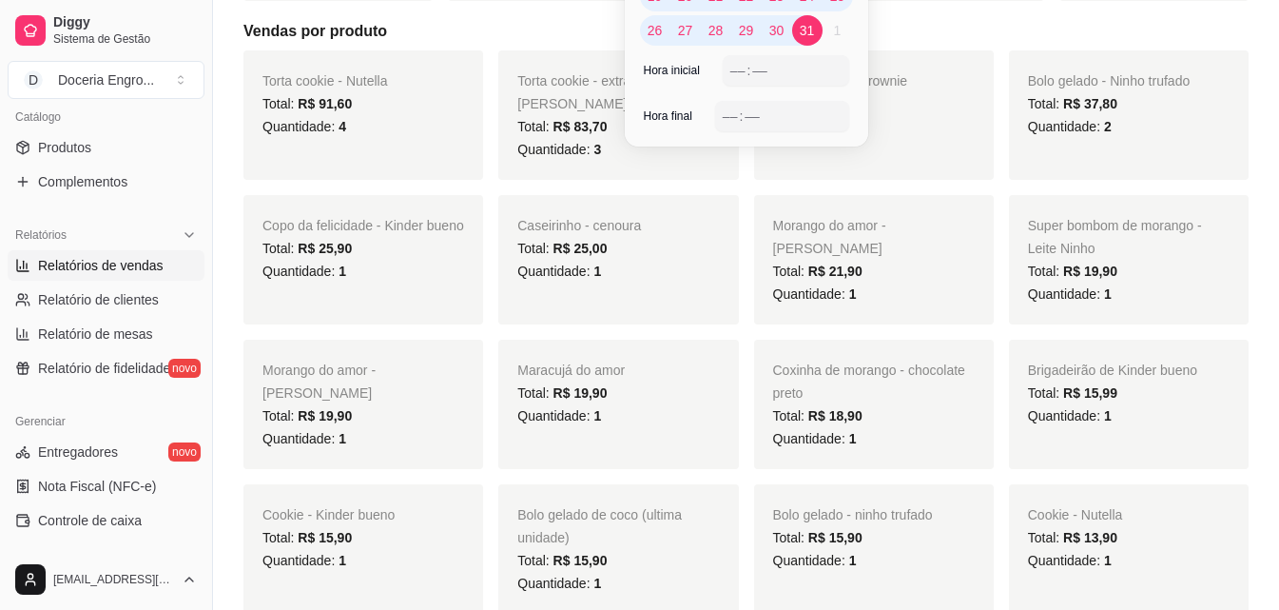
scroll to position [476, 0]
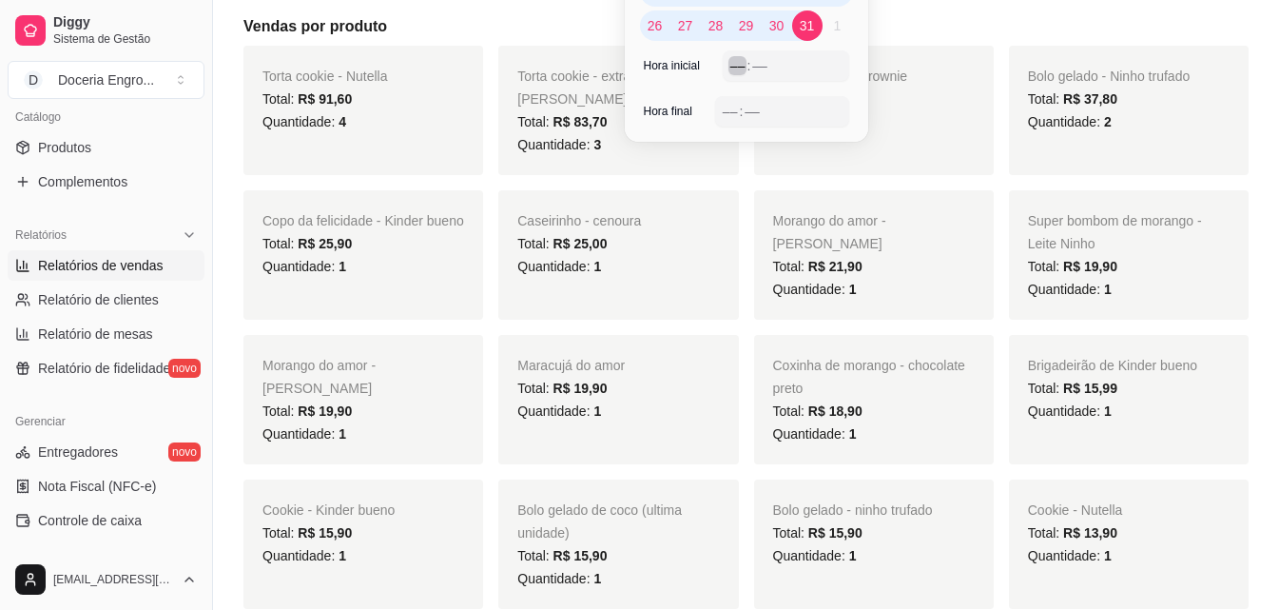
click at [742, 68] on div "––" at bounding box center [738, 65] width 19 height 19
click at [738, 103] on div ":" at bounding box center [741, 111] width 8 height 19
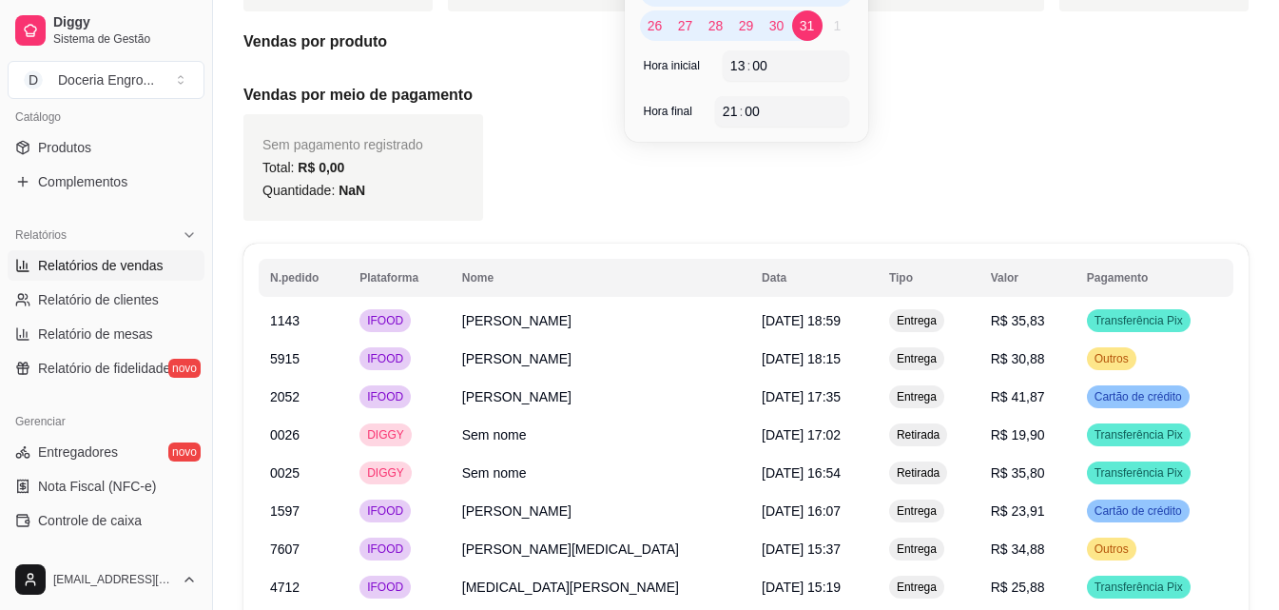
click at [946, 147] on div "Sem pagamento registrado Total: R$ 0,00 Quantidade: NaN" at bounding box center [746, 167] width 1005 height 107
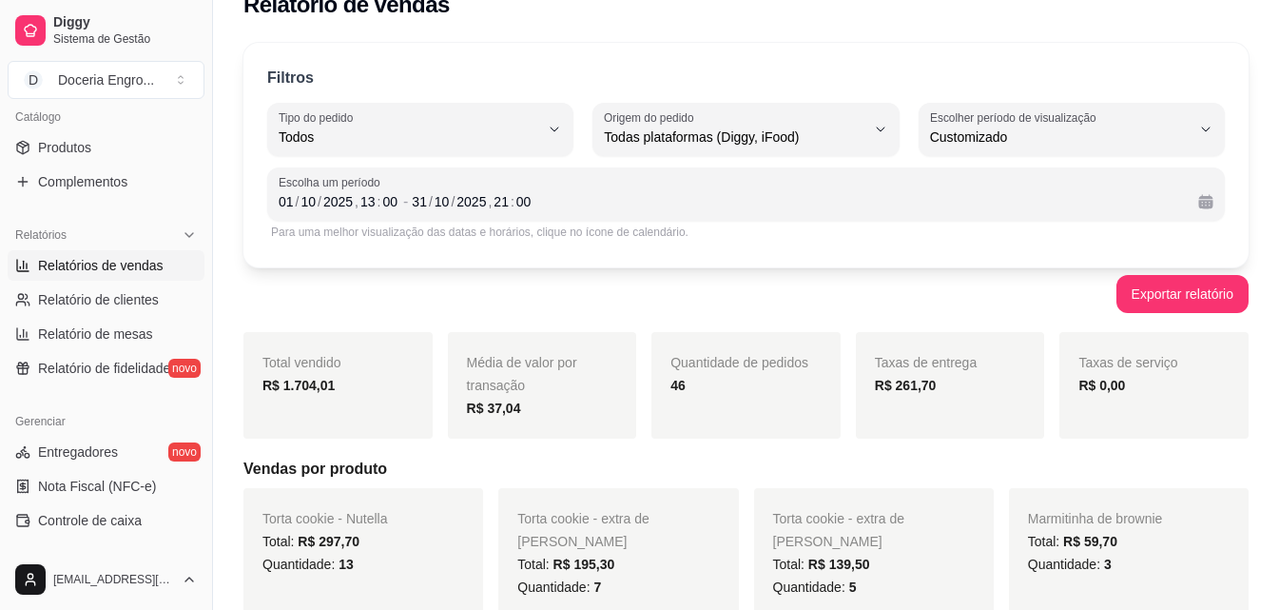
scroll to position [0, 0]
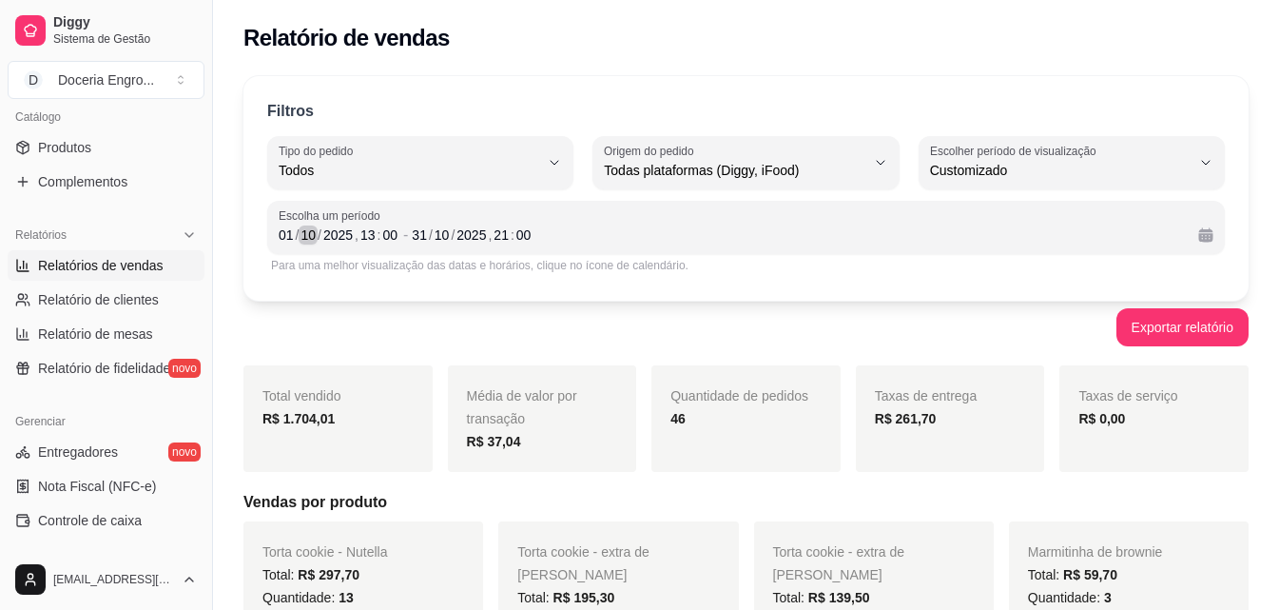
click at [307, 236] on div "10" at bounding box center [308, 234] width 19 height 19
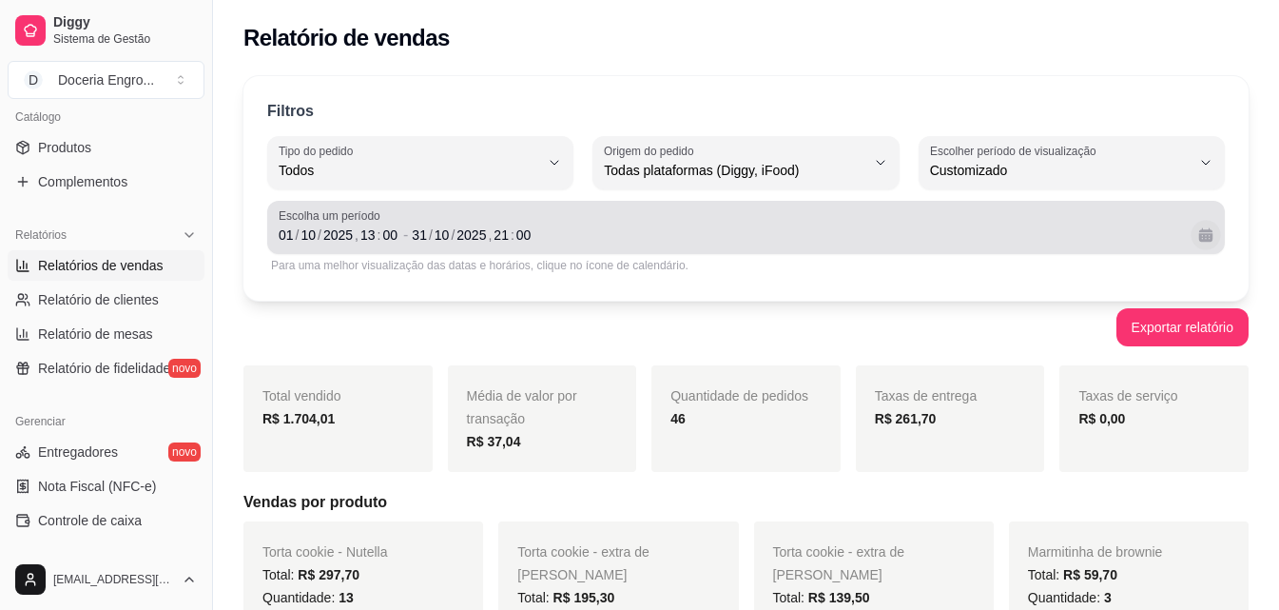
click at [1211, 239] on button "Calendário" at bounding box center [1205, 234] width 29 height 29
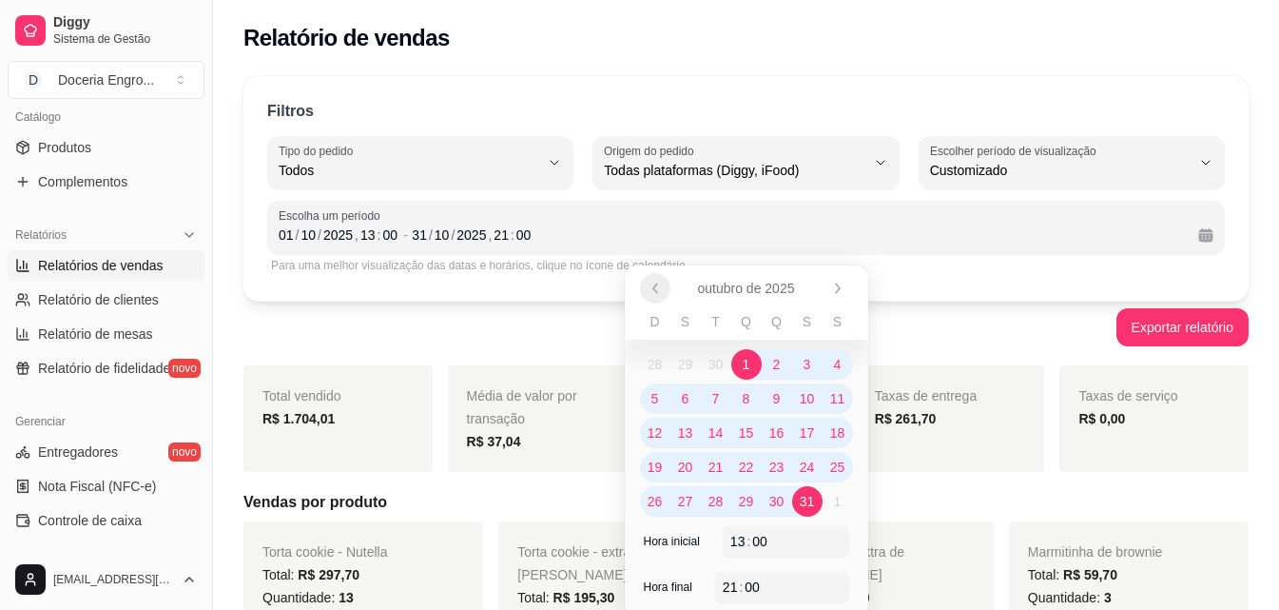
click at [653, 283] on icon "Anterior" at bounding box center [655, 288] width 15 height 15
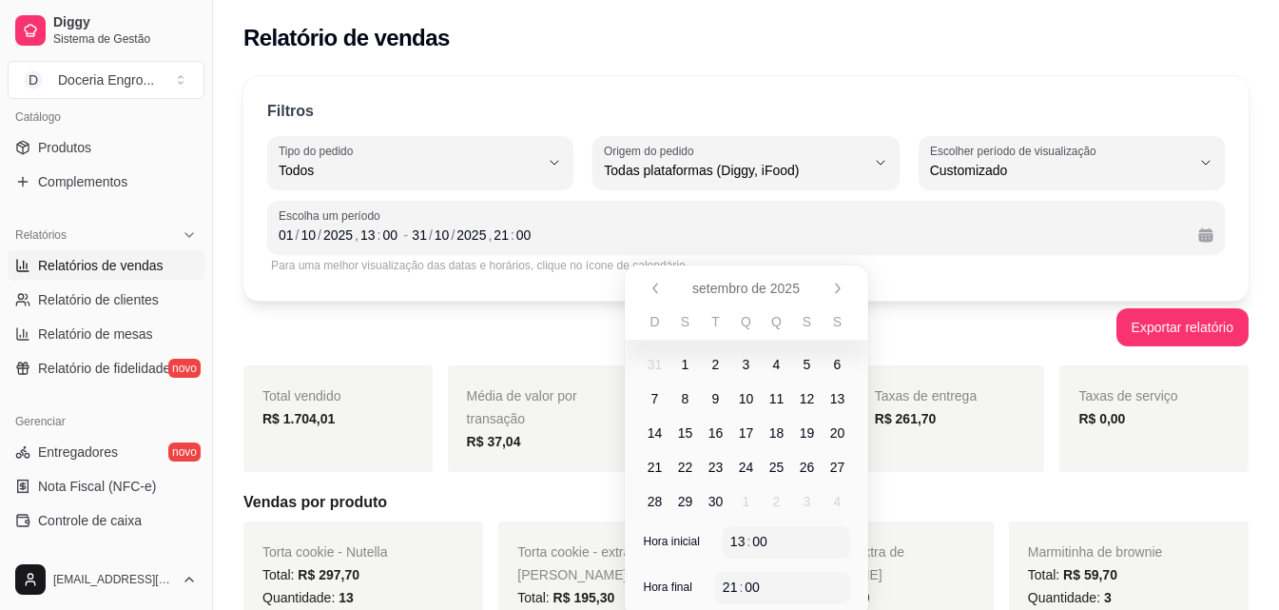
click at [685, 354] on span "1" at bounding box center [686, 364] width 30 height 30
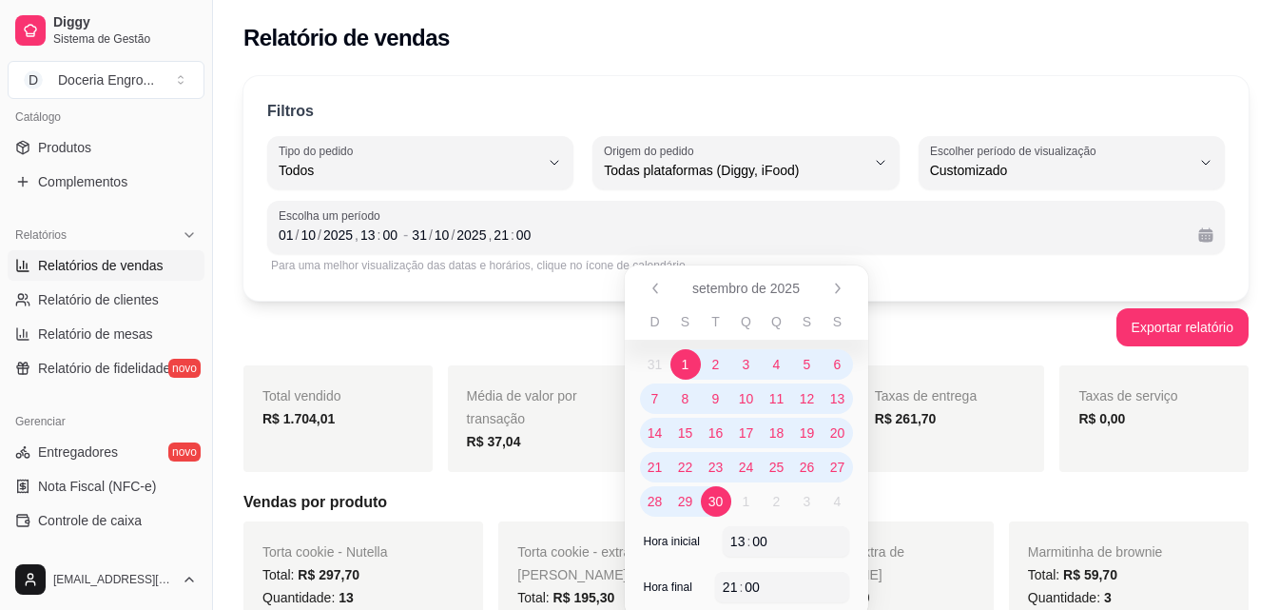
click at [714, 499] on span "30" at bounding box center [716, 501] width 15 height 19
click at [531, 294] on div "Filtros ALL Tipo do pedido Todos Entrega Retirada Mesa Consumo local Tipo do pe…" at bounding box center [746, 188] width 1005 height 224
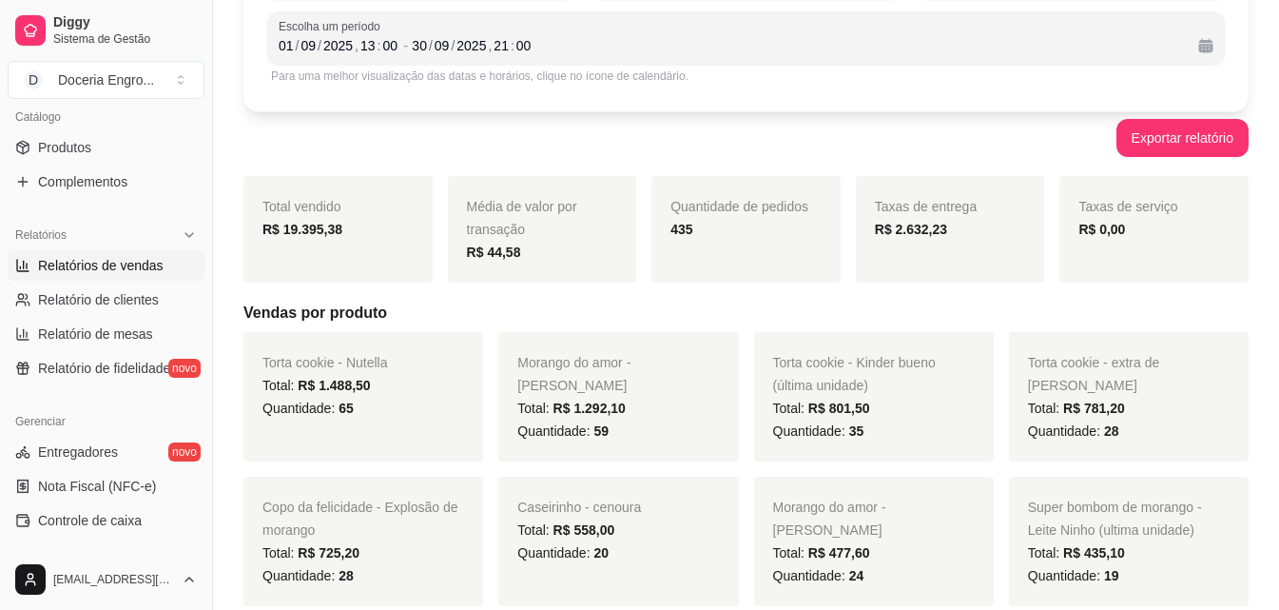
scroll to position [190, 0]
click at [715, 306] on h5 "Vendas por produto" at bounding box center [746, 312] width 1005 height 23
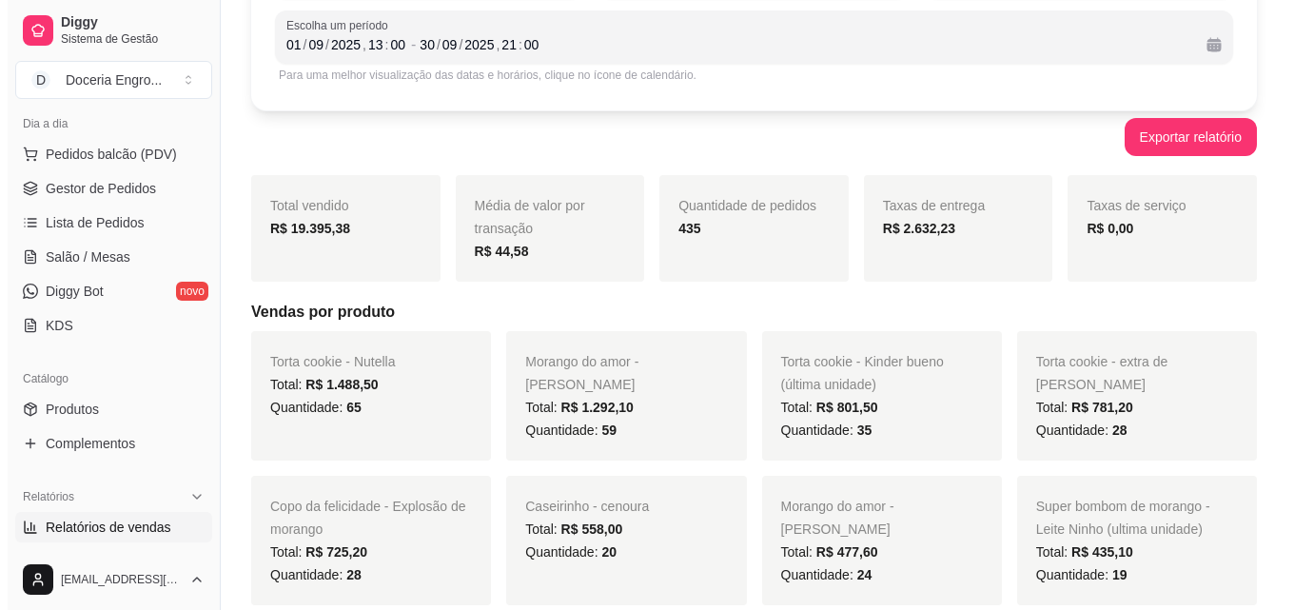
scroll to position [0, 0]
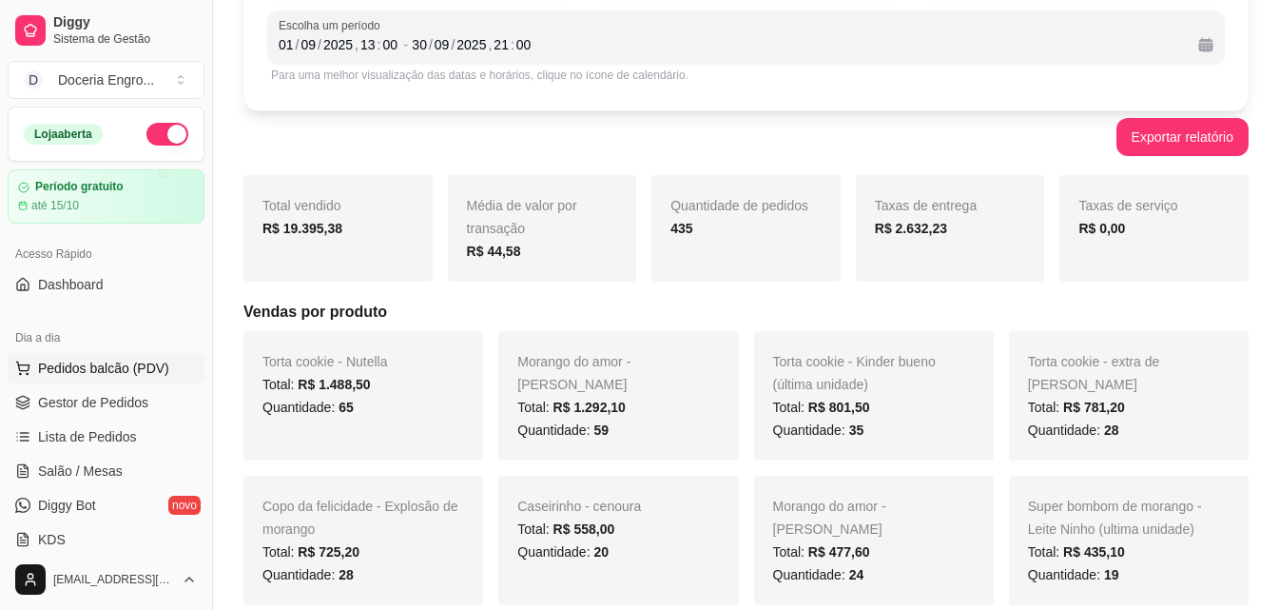
click at [119, 364] on span "Pedidos balcão (PDV)" at bounding box center [103, 368] width 131 height 19
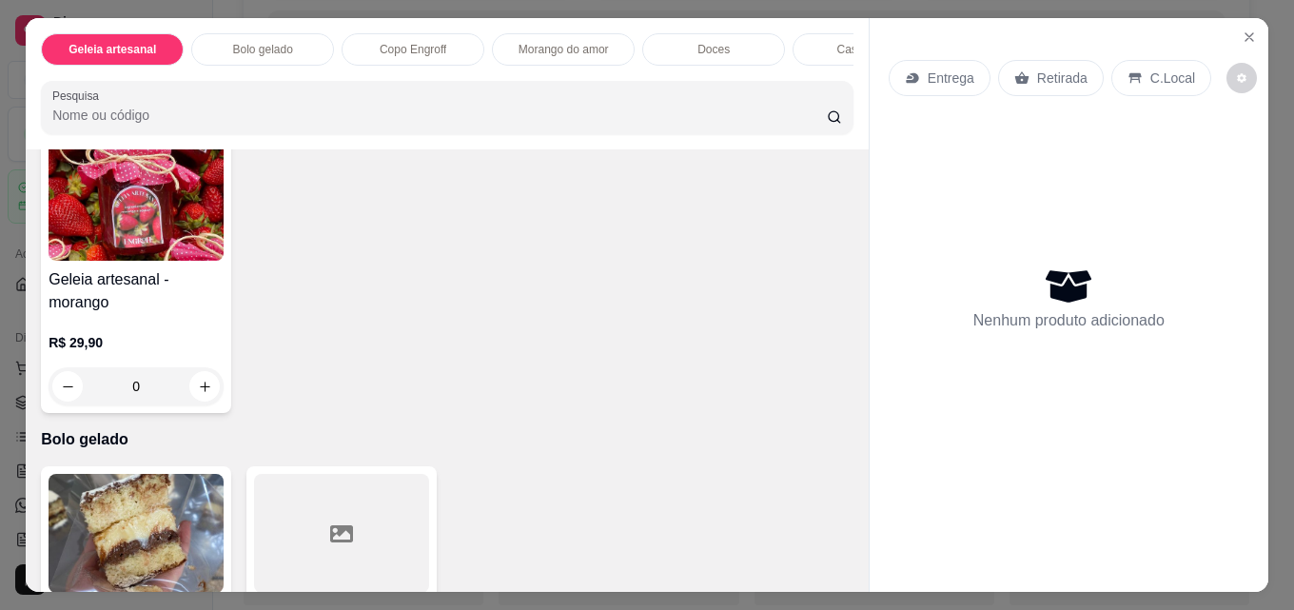
scroll to position [285, 0]
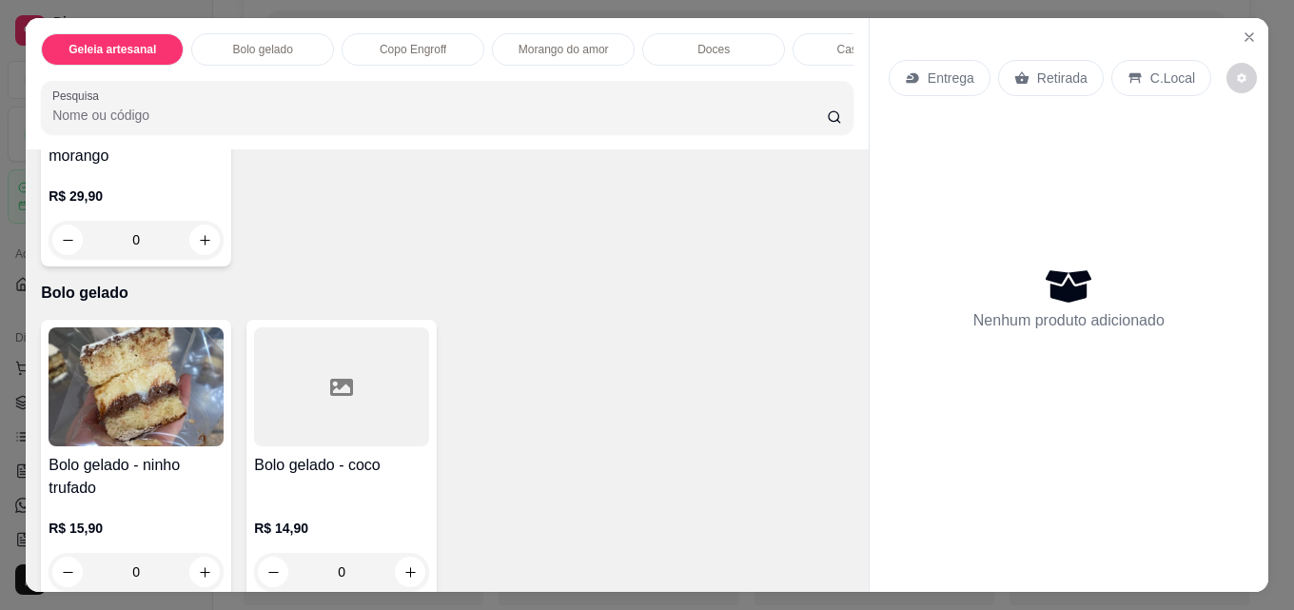
click at [469, 341] on div "Bolo gelado - ninho trufado R$ 15,90 0 Bolo gelado - coco R$ 14,90 0" at bounding box center [447, 459] width 812 height 279
click at [470, 341] on div "Bolo gelado - ninho trufado R$ 15,90 0 Bolo gelado - coco R$ 14,90 0" at bounding box center [447, 459] width 812 height 279
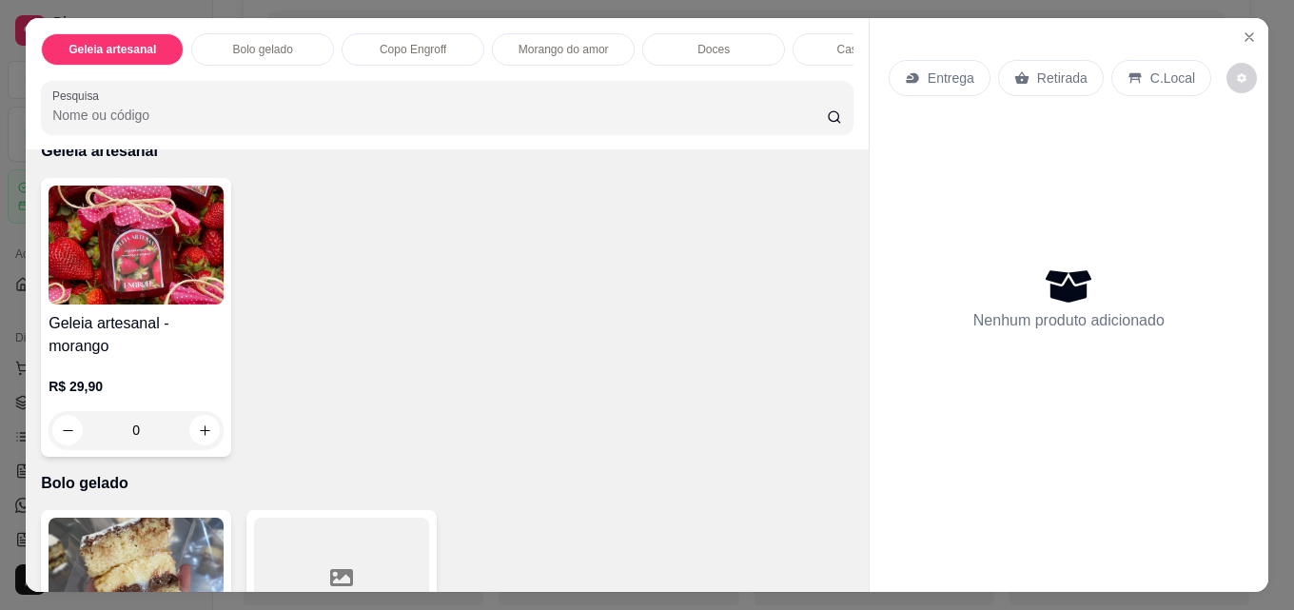
scroll to position [0, 0]
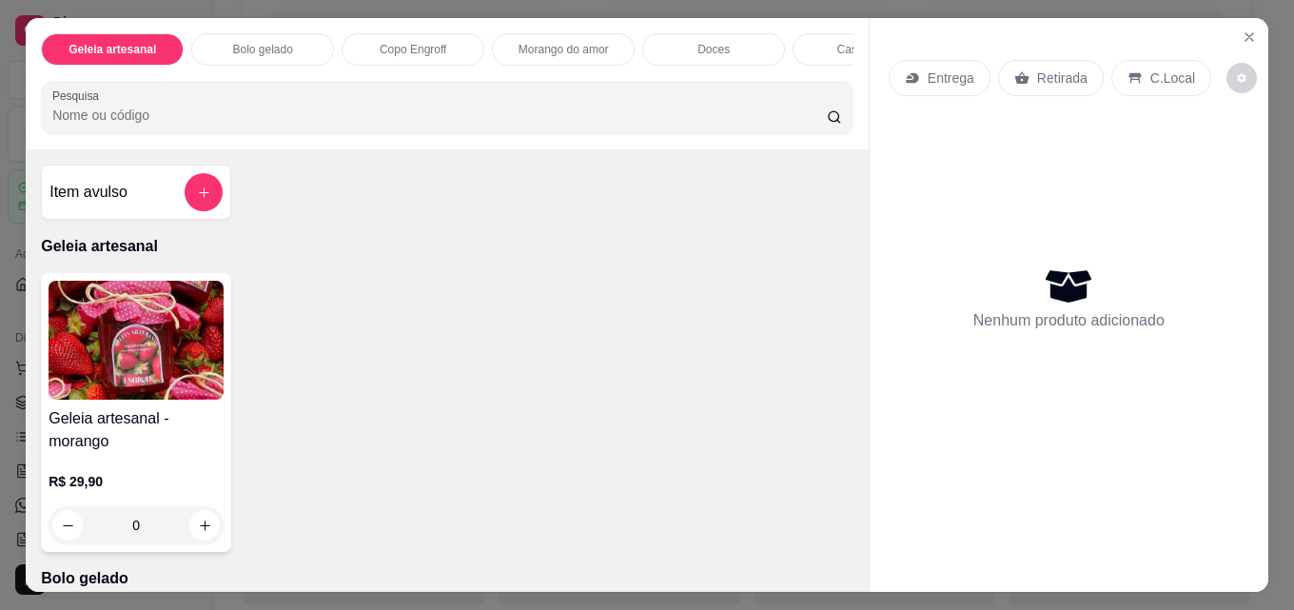
click at [552, 373] on div "Geleia artesanal - morango R$ 29,90 0" at bounding box center [447, 412] width 812 height 279
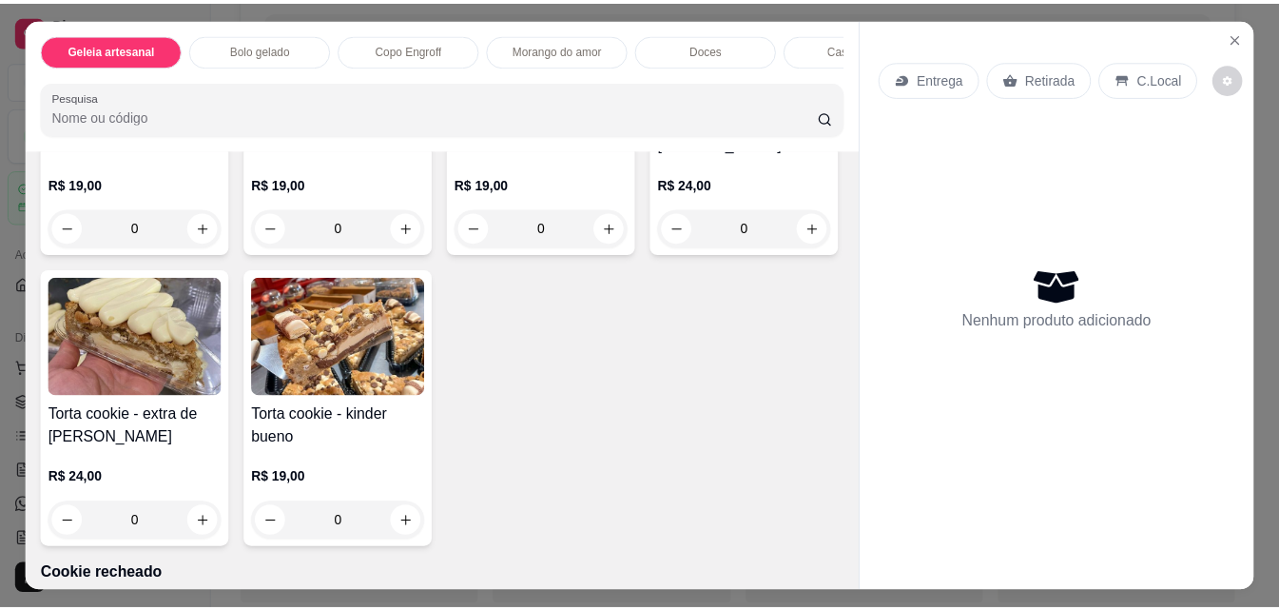
scroll to position [2663, 0]
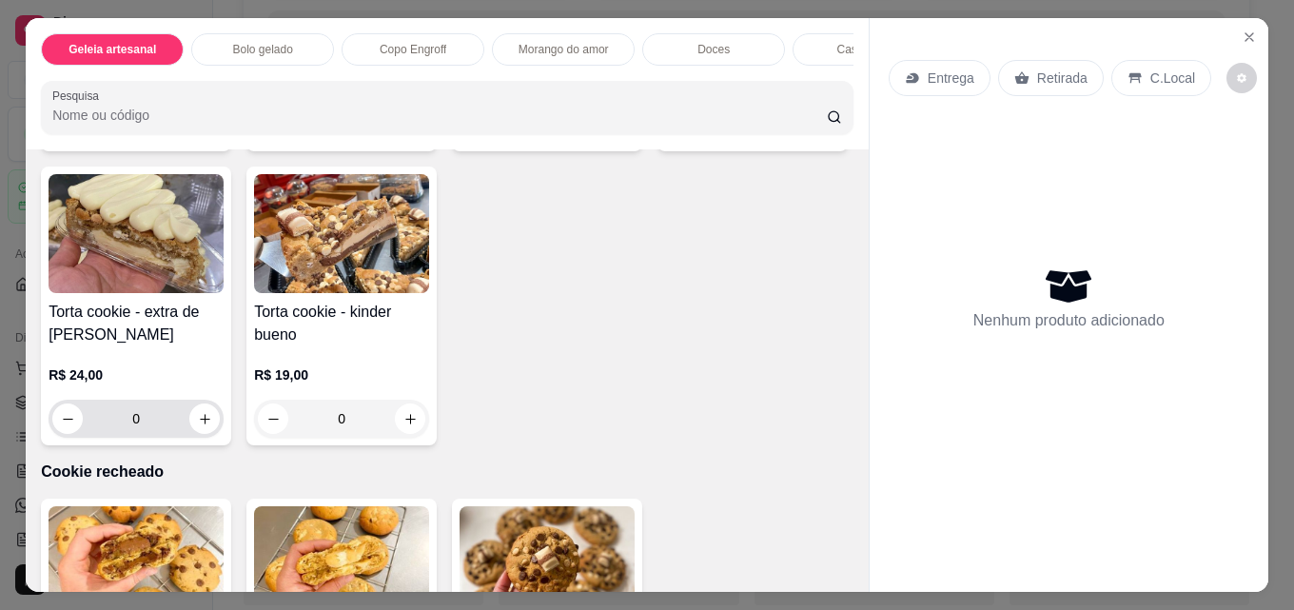
click at [220, 438] on div "0" at bounding box center [135, 418] width 167 height 38
click at [212, 426] on icon "increase-product-quantity" at bounding box center [205, 419] width 14 height 14
type input "1"
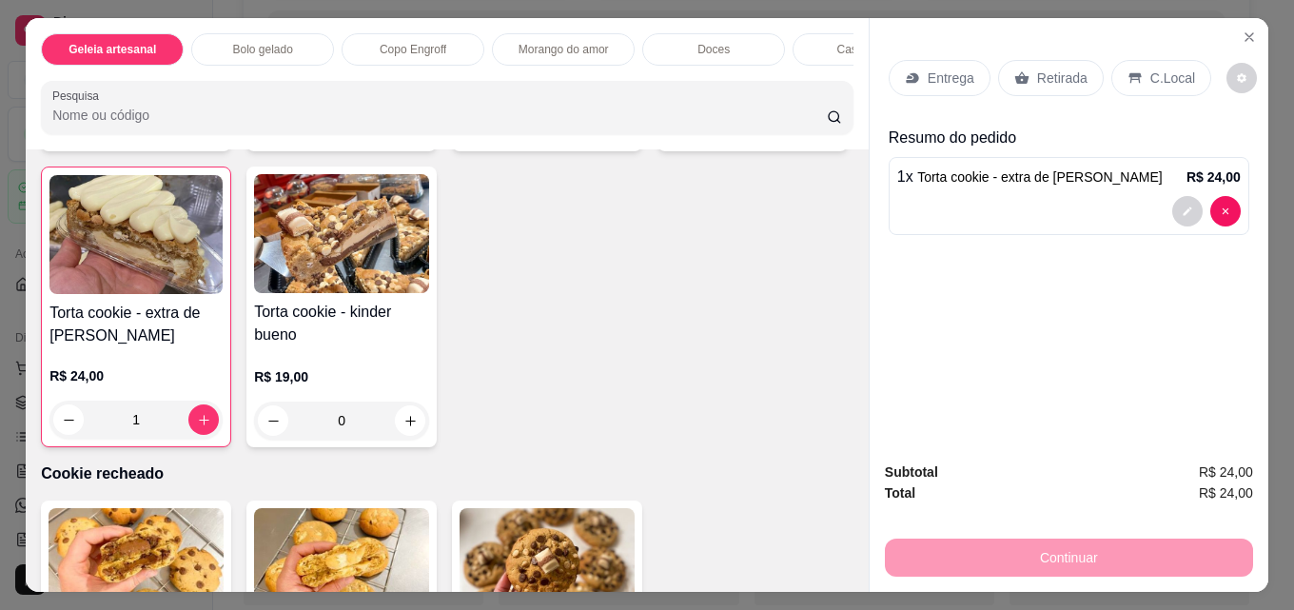
click at [1038, 72] on p "Retirada" at bounding box center [1062, 77] width 50 height 19
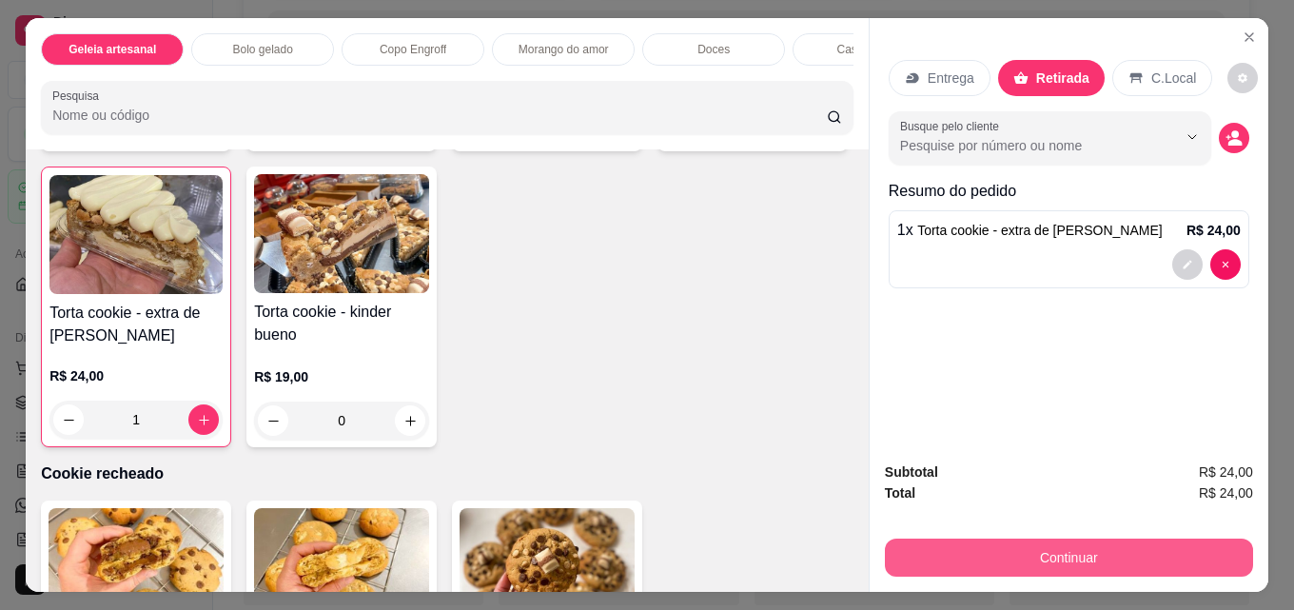
click at [1093, 543] on button "Continuar" at bounding box center [1069, 557] width 368 height 38
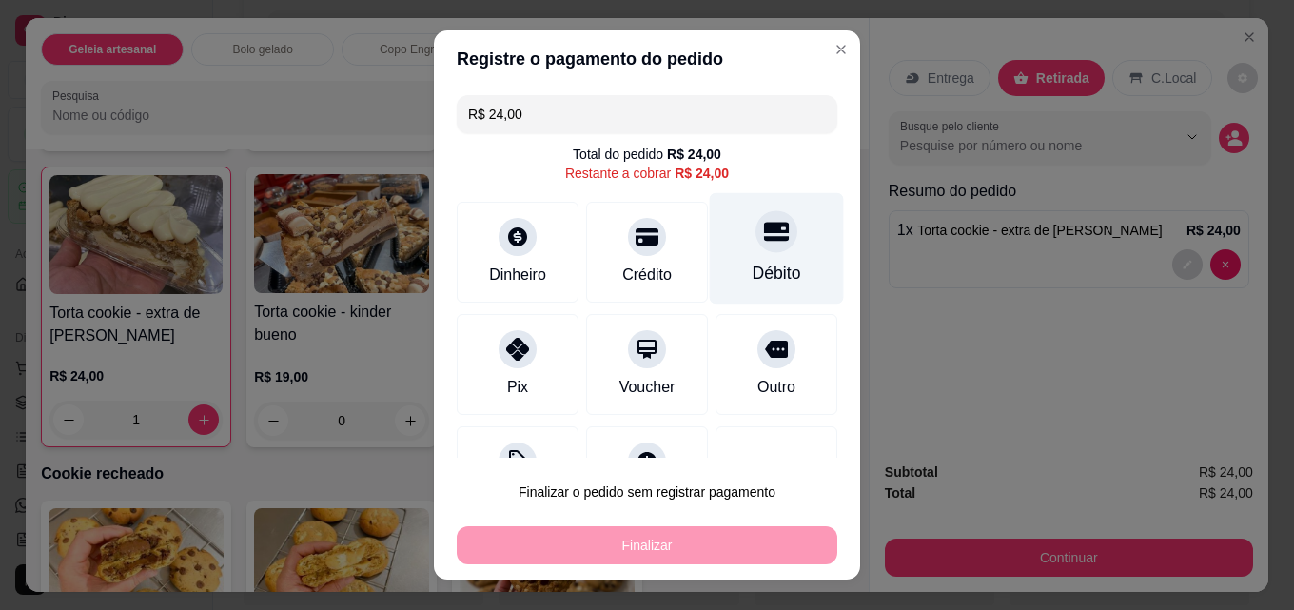
click at [752, 268] on div "Débito" at bounding box center [776, 273] width 49 height 25
type input "R$ 0,00"
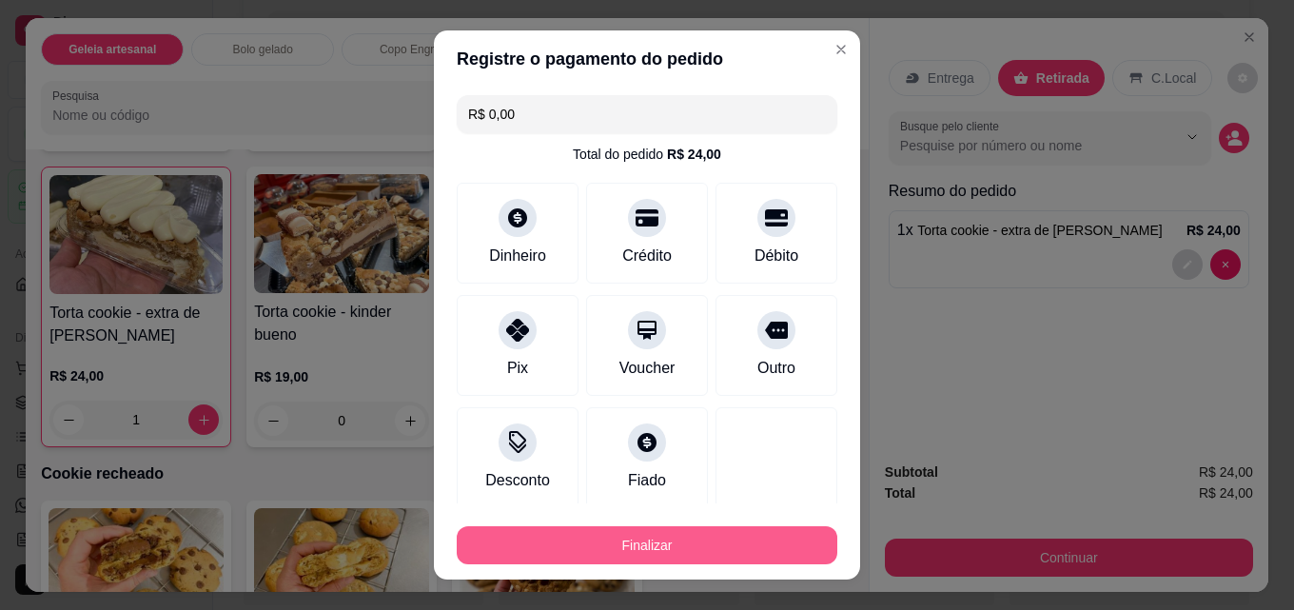
click at [670, 536] on button "Finalizar" at bounding box center [647, 545] width 380 height 38
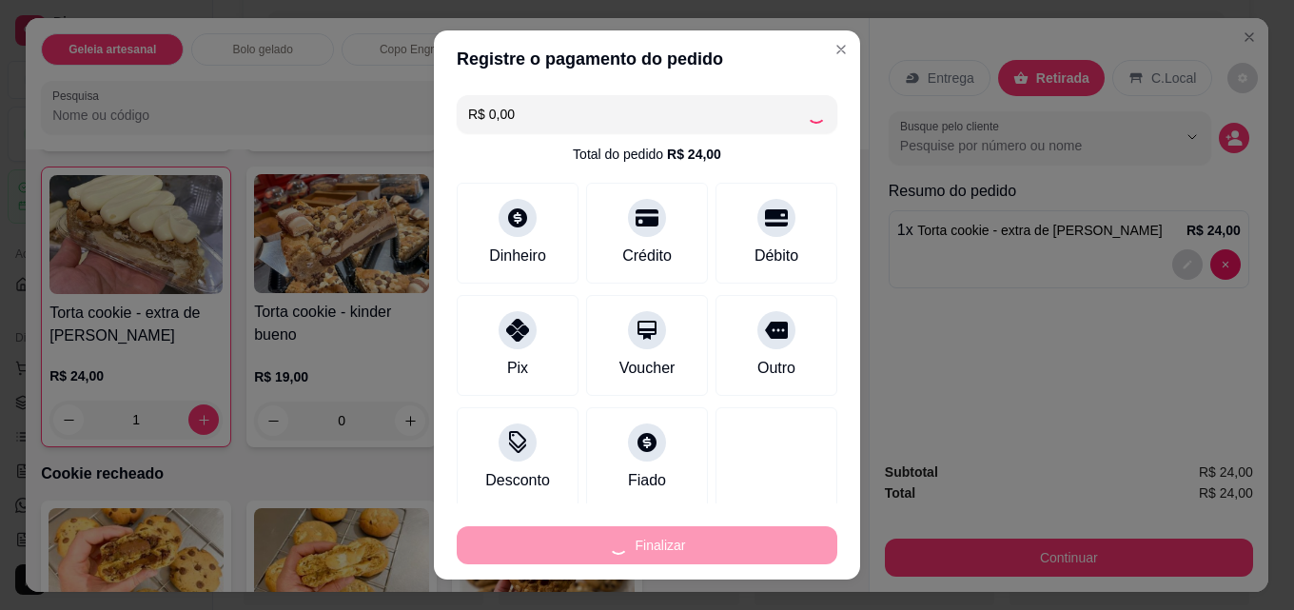
type input "0"
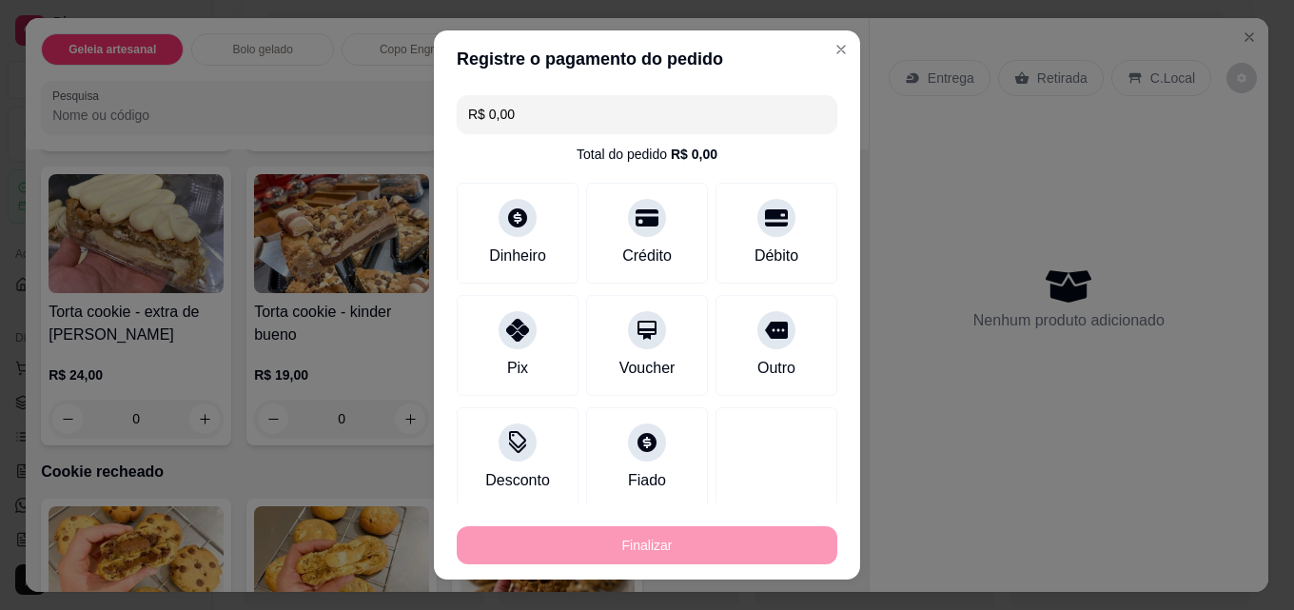
type input "-R$ 24,00"
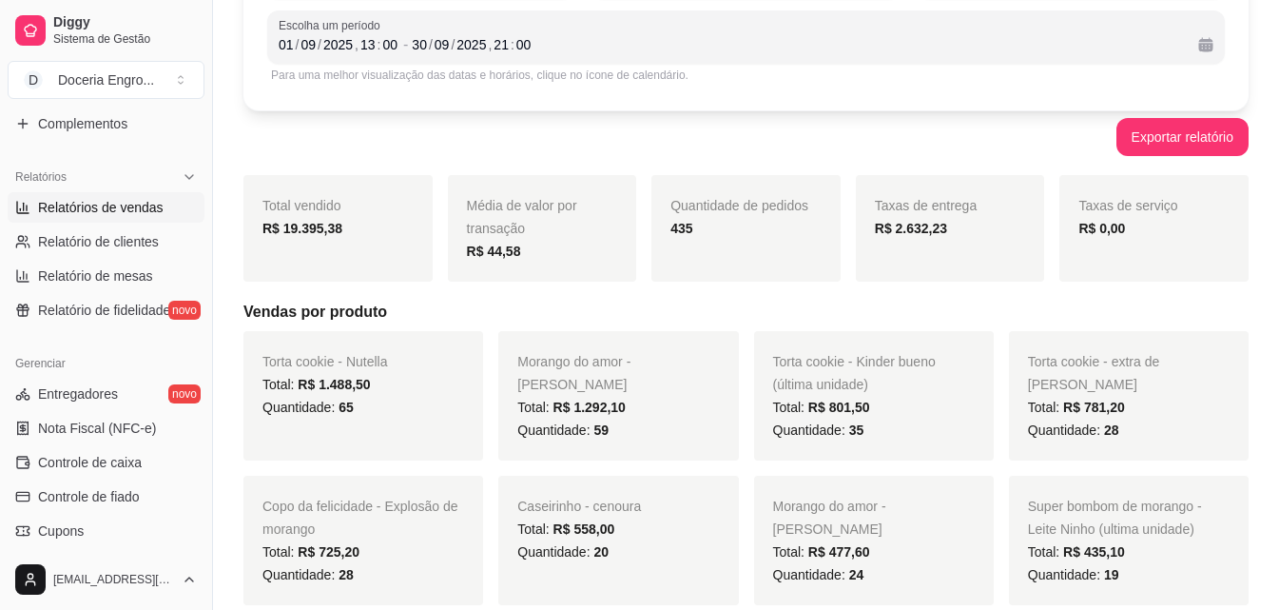
scroll to position [571, 0]
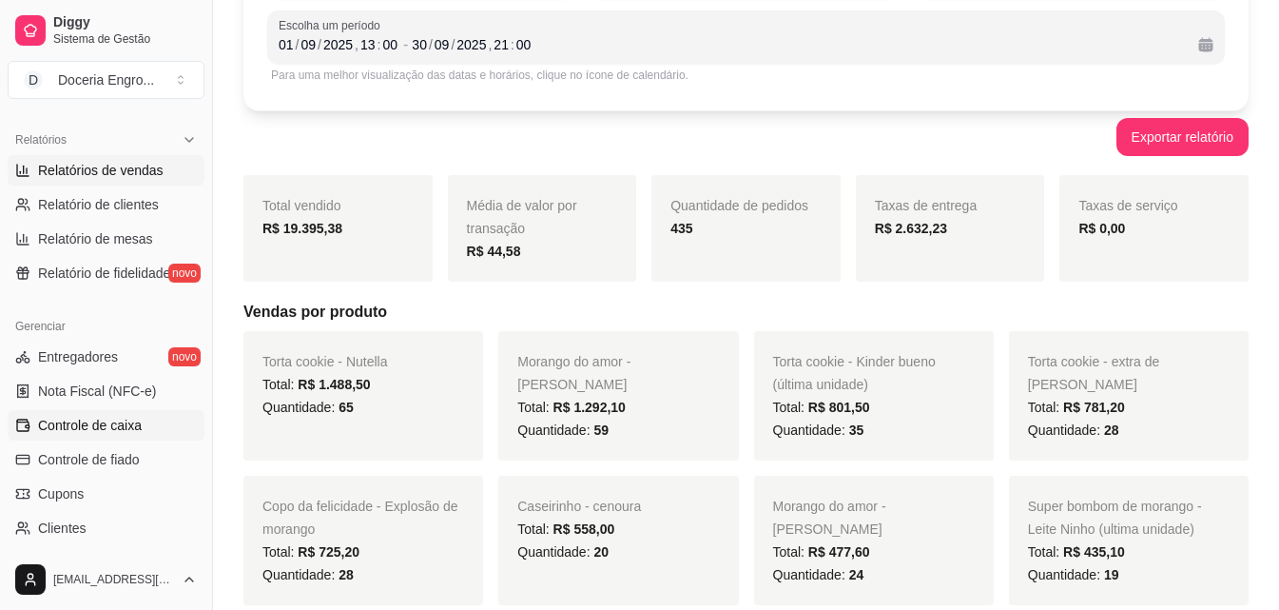
click at [82, 428] on span "Controle de caixa" at bounding box center [90, 425] width 104 height 19
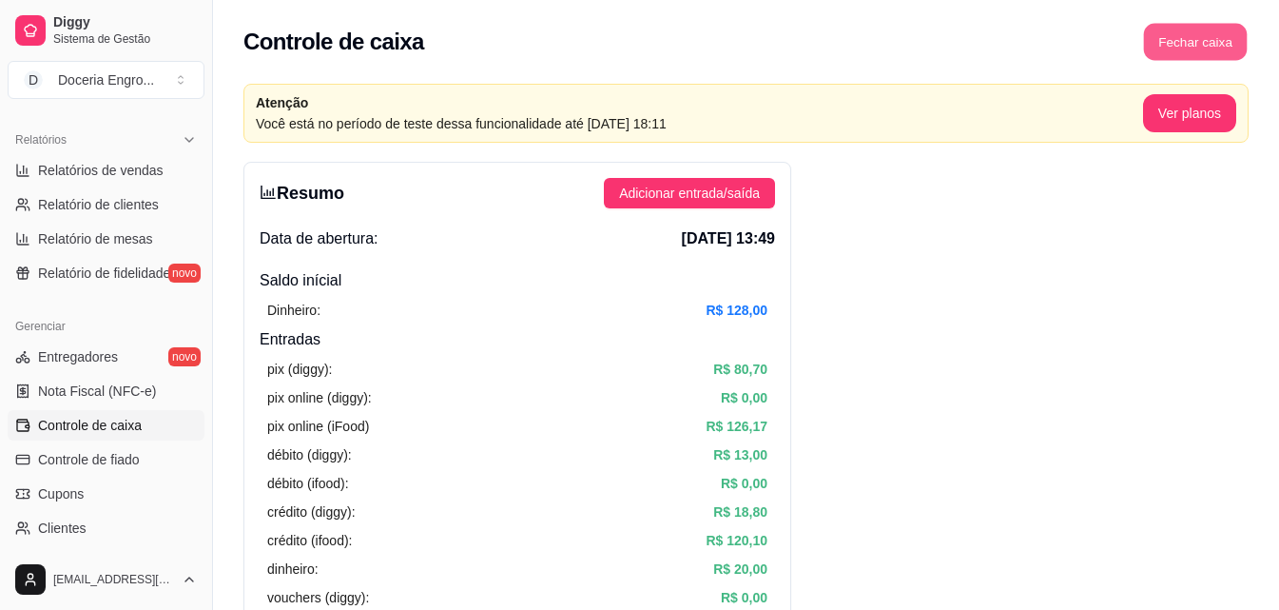
click at [1178, 39] on button "Fechar caixa" at bounding box center [1196, 42] width 104 height 37
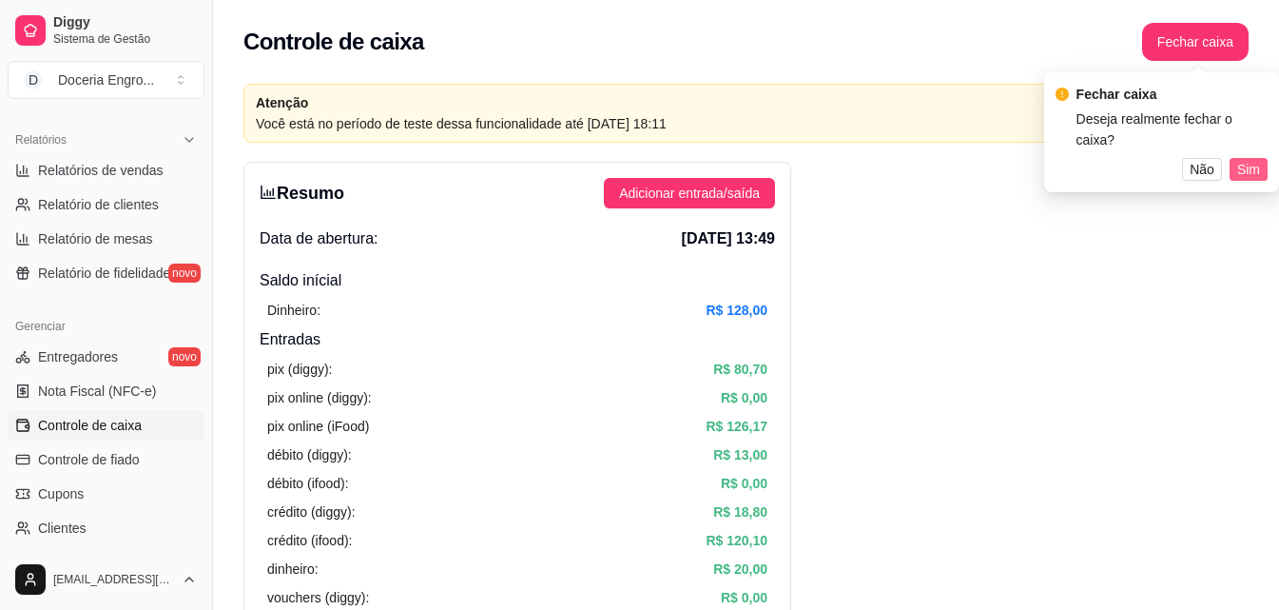
click at [1242, 159] on span "Sim" at bounding box center [1248, 169] width 23 height 21
